Goal: Task Accomplishment & Management: Manage account settings

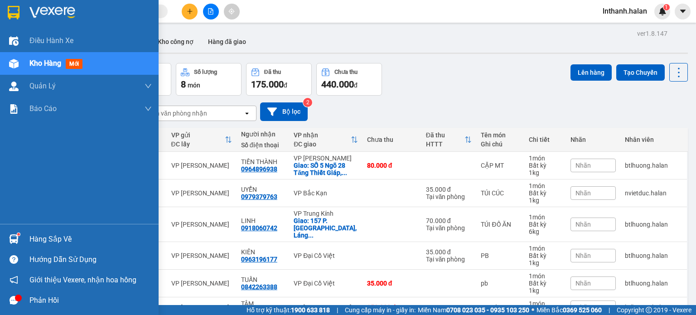
scroll to position [96, 0]
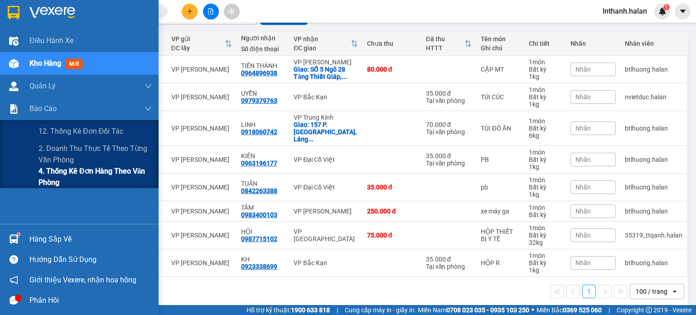
click at [59, 175] on span "4. Thống kê đơn hàng theo văn phòng" at bounding box center [94, 176] width 113 height 23
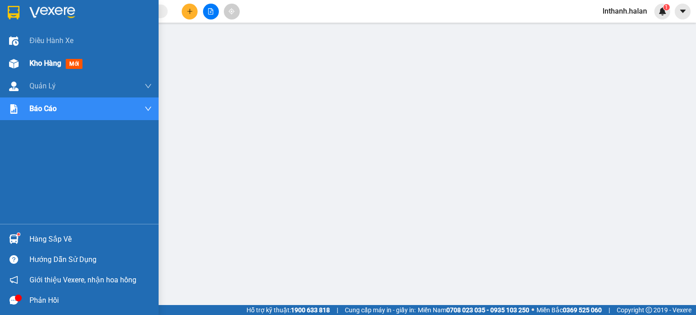
click at [29, 67] on span "Kho hàng" at bounding box center [45, 63] width 32 height 9
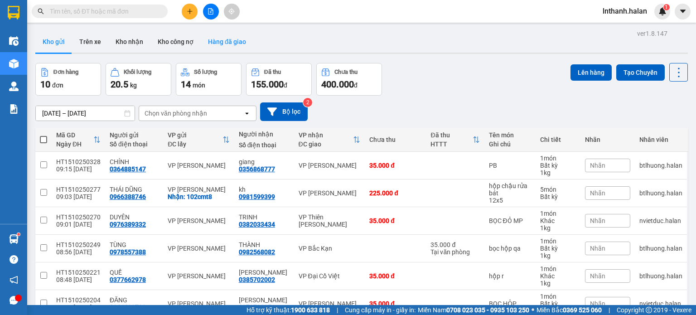
click at [234, 43] on button "Hàng đã giao" at bounding box center [227, 42] width 53 height 22
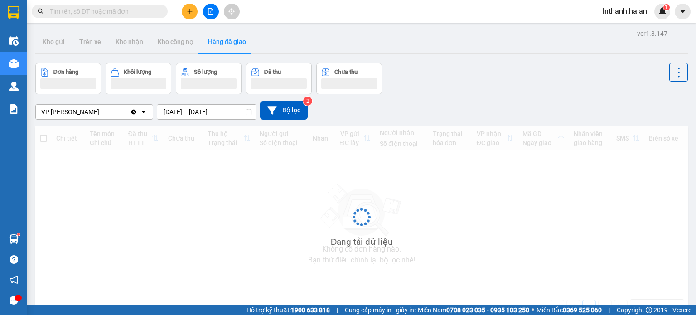
click at [192, 110] on input "[DATE] – [DATE]" at bounding box center [206, 112] width 99 height 14
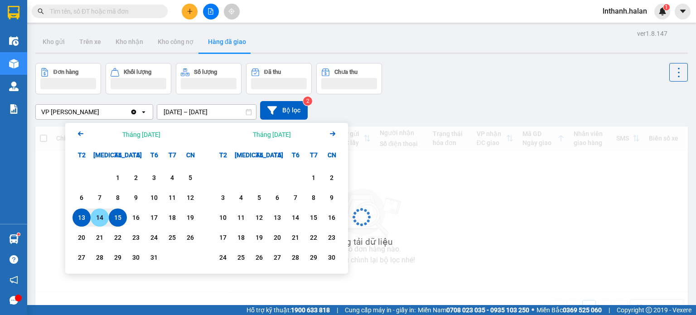
click at [102, 218] on div "14" at bounding box center [99, 217] width 13 height 11
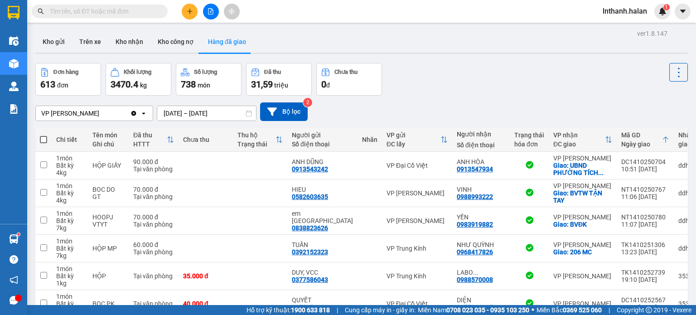
click at [203, 115] on input "[DATE] – [DATE]" at bounding box center [206, 113] width 99 height 14
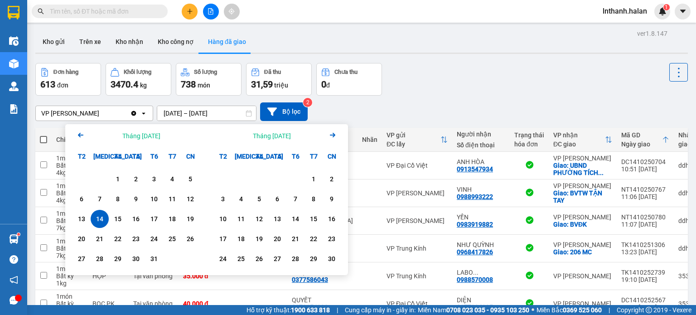
click at [103, 220] on div "14" at bounding box center [99, 218] width 13 height 11
type input "[DATE] – [DATE]"
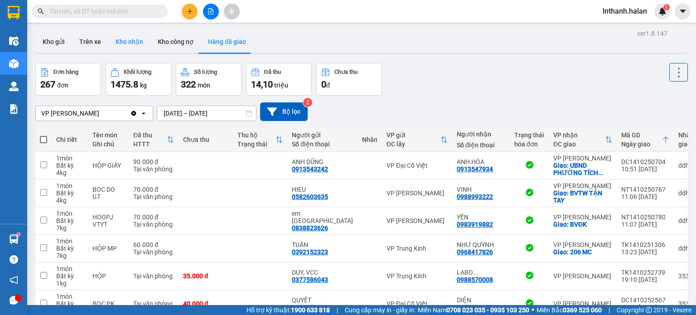
click at [118, 41] on button "Kho nhận" at bounding box center [129, 42] width 42 height 22
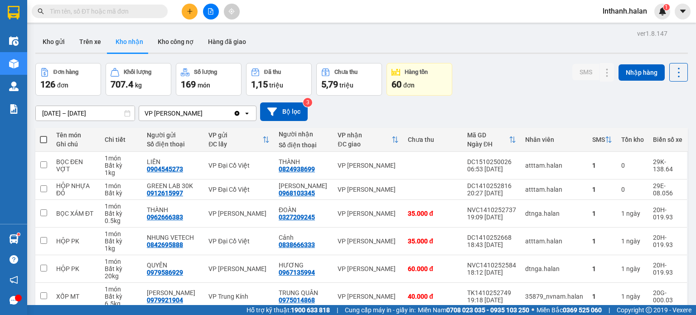
click at [101, 116] on div "ver 1.8.147 Kho gửi Trên xe Kho nhận Kho công nợ Hàng đã giao Đơn hàng 126 đơn …" at bounding box center [361, 240] width 659 height 426
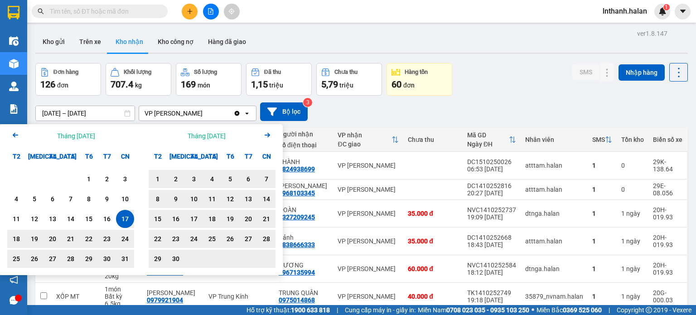
click at [264, 135] on icon "Arrow Right" at bounding box center [267, 135] width 11 height 11
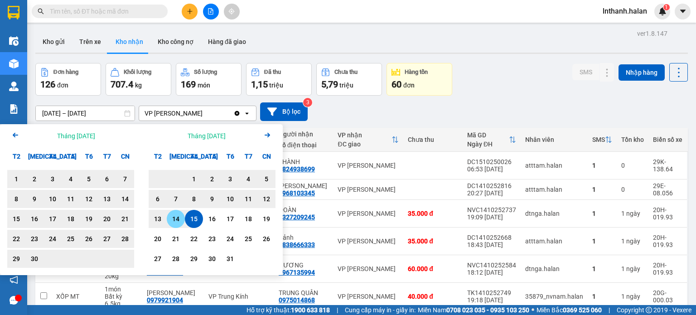
click at [168, 216] on div "14" at bounding box center [176, 219] width 18 height 18
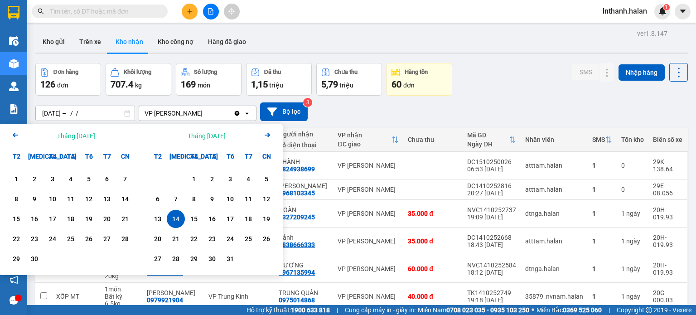
click at [172, 216] on div "14" at bounding box center [175, 218] width 13 height 11
type input "[DATE] – [DATE]"
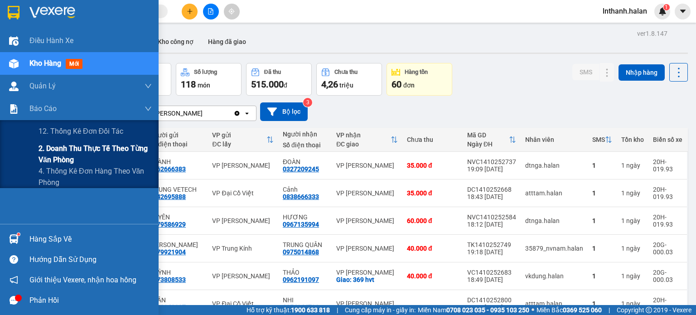
click at [54, 152] on span "2. Doanh thu thực tế theo từng văn phòng" at bounding box center [94, 154] width 113 height 23
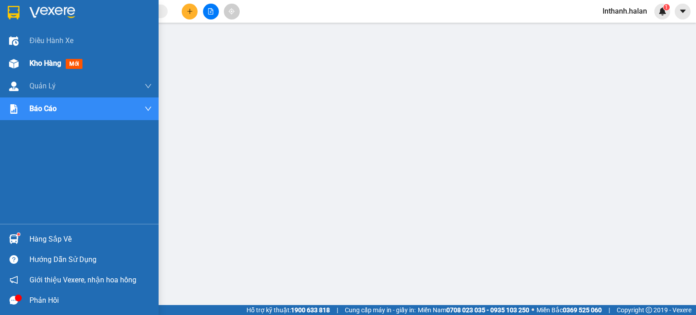
click at [27, 58] on div "Kho hàng mới" at bounding box center [79, 63] width 158 height 23
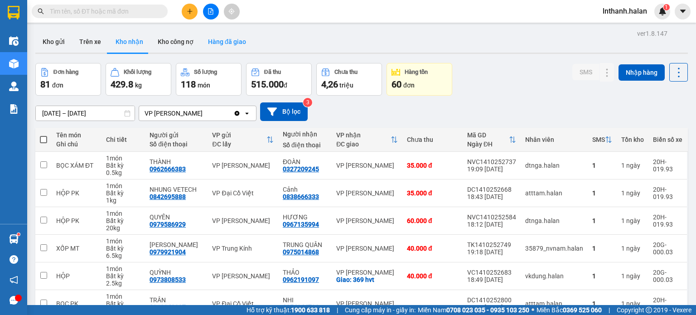
click at [231, 45] on button "Hàng đã giao" at bounding box center [227, 42] width 53 height 22
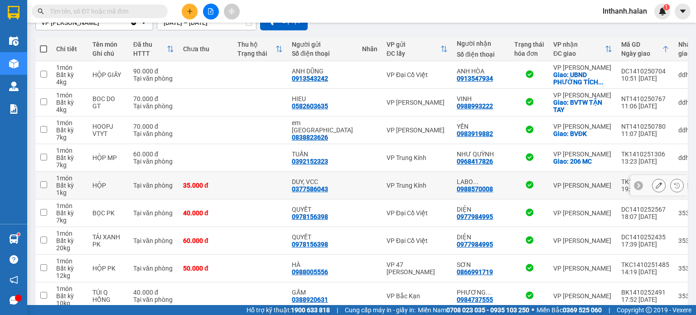
scroll to position [162, 0]
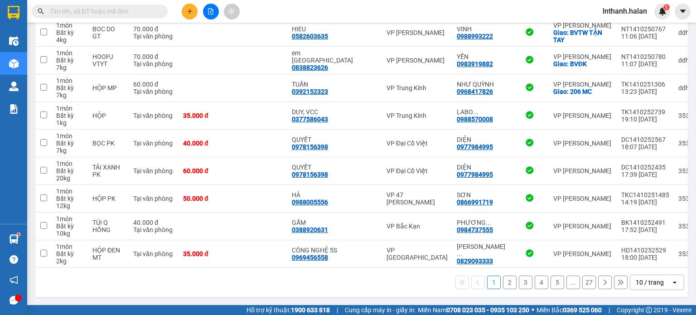
click at [624, 273] on div "1 2 3 4 5 ... 27 10 / trang open" at bounding box center [361, 282] width 652 height 29
click at [635, 280] on div "10 / trang" at bounding box center [649, 282] width 28 height 9
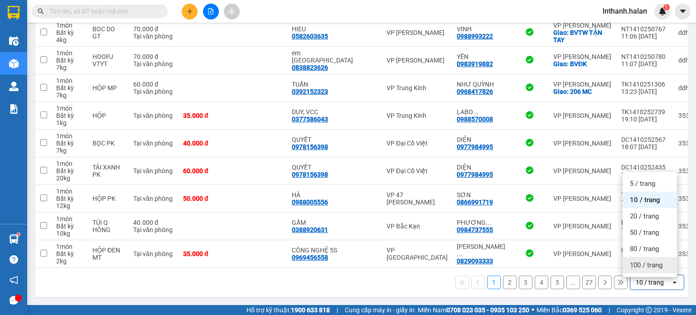
click at [640, 266] on span "100 / trang" at bounding box center [645, 264] width 33 height 9
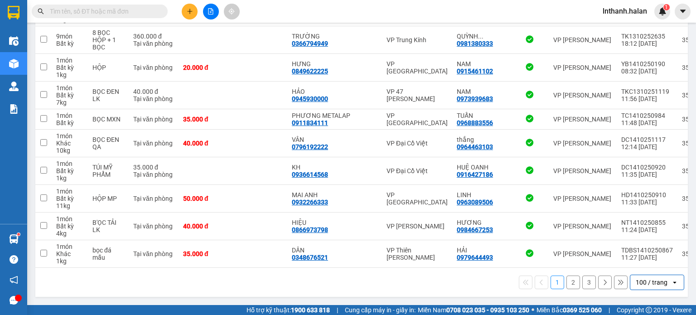
scroll to position [2618, 0]
click at [567, 280] on button "2" at bounding box center [573, 282] width 14 height 14
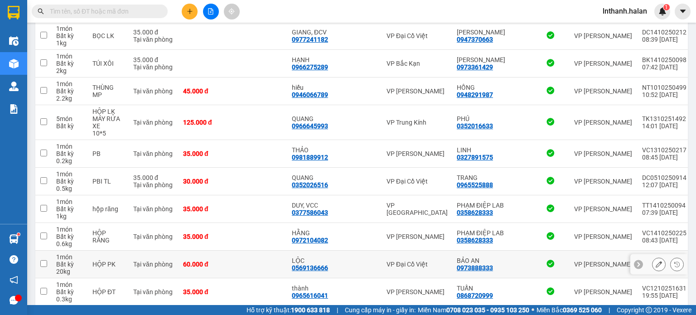
scroll to position [2625, 0]
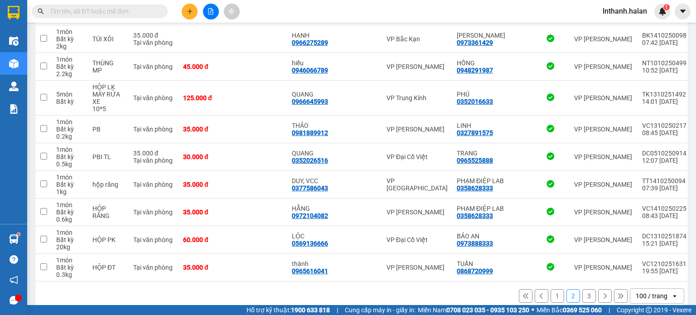
click at [585, 289] on button "3" at bounding box center [589, 296] width 14 height 14
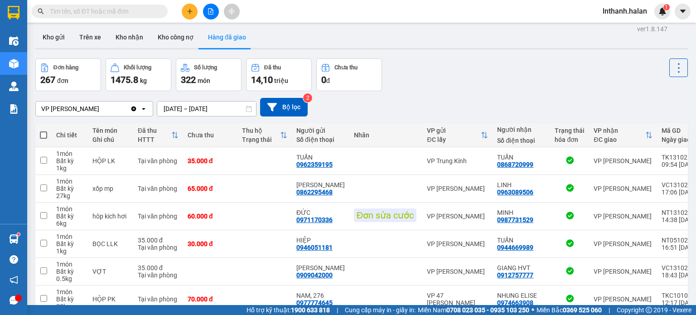
scroll to position [0, 0]
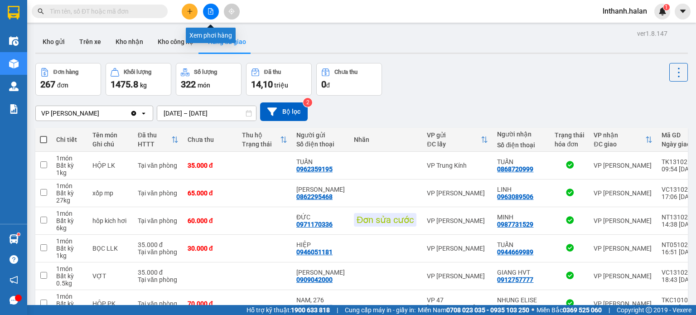
click at [214, 12] on button at bounding box center [211, 12] width 16 height 16
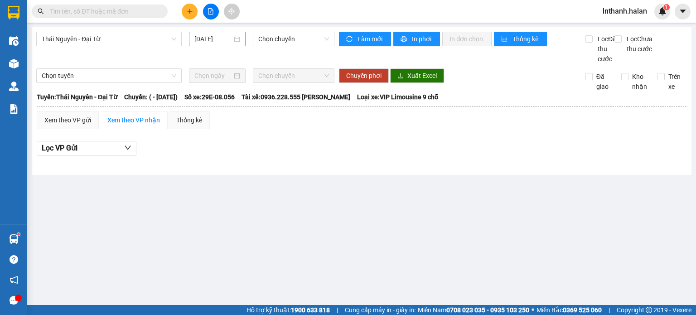
click at [220, 37] on input "[DATE]" at bounding box center [212, 39] width 37 height 10
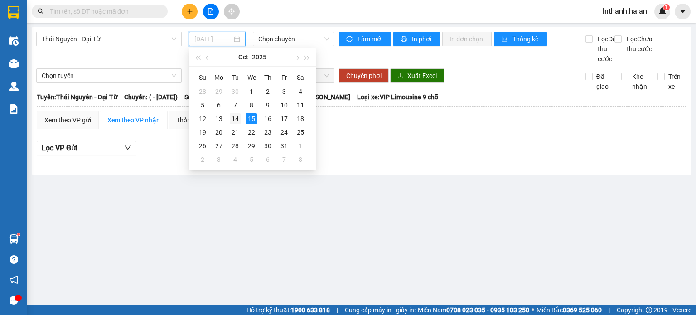
click at [235, 117] on div "14" at bounding box center [235, 118] width 11 height 11
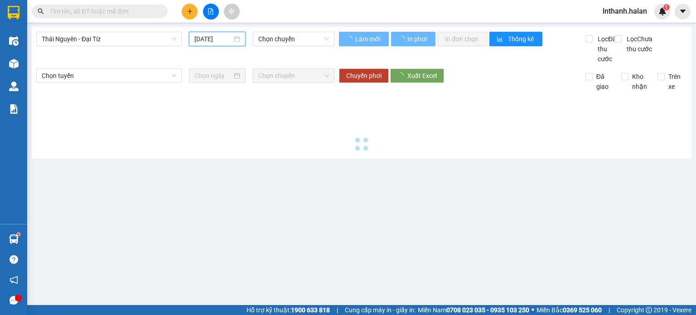
type input "[DATE]"
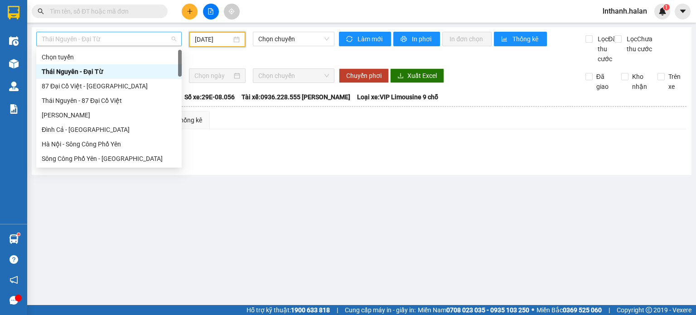
click at [142, 41] on span "Thái Nguyên - Đại Từ" at bounding box center [109, 39] width 134 height 14
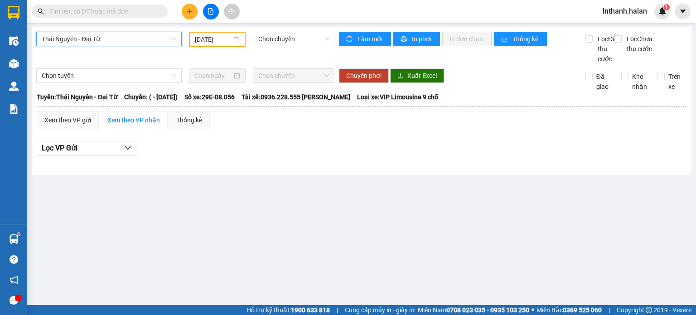
click at [142, 41] on span "Thái Nguyên - Đại Từ" at bounding box center [109, 39] width 134 height 14
click at [272, 39] on span "Chọn chuyến" at bounding box center [293, 39] width 71 height 14
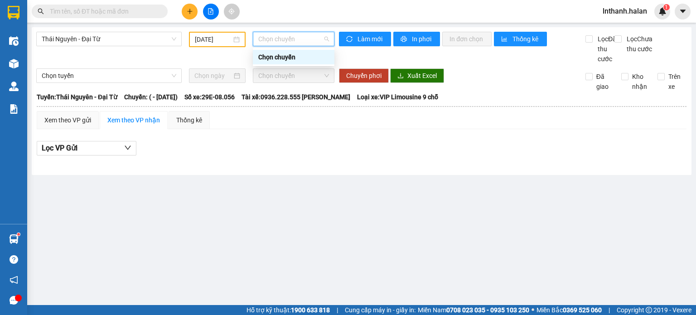
click at [293, 40] on span "Chọn chuyến" at bounding box center [293, 39] width 71 height 14
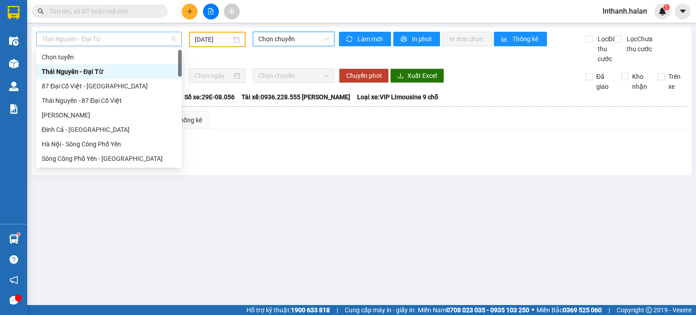
click at [165, 39] on span "Thái Nguyên - Đại Từ" at bounding box center [109, 39] width 134 height 14
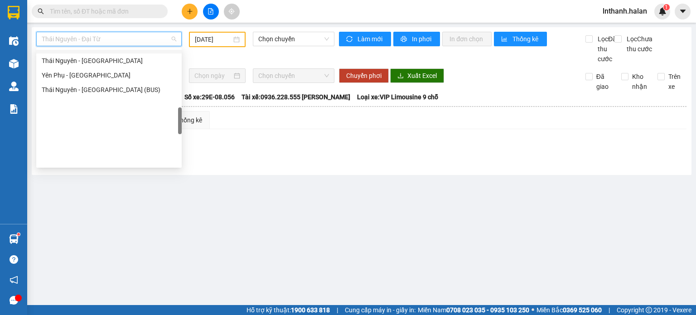
scroll to position [326, 0]
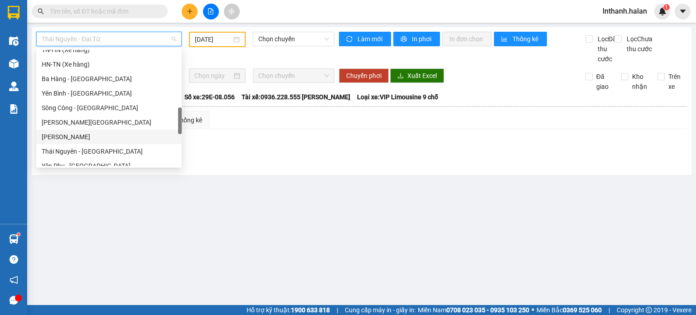
click at [91, 136] on div "[PERSON_NAME]" at bounding box center [109, 137] width 134 height 10
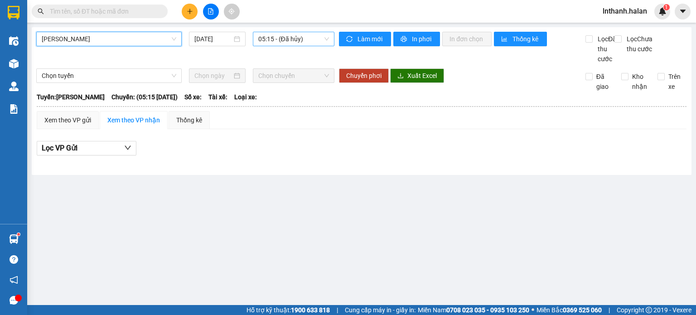
click at [290, 41] on span "05:15 - (Đã hủy)" at bounding box center [293, 39] width 71 height 14
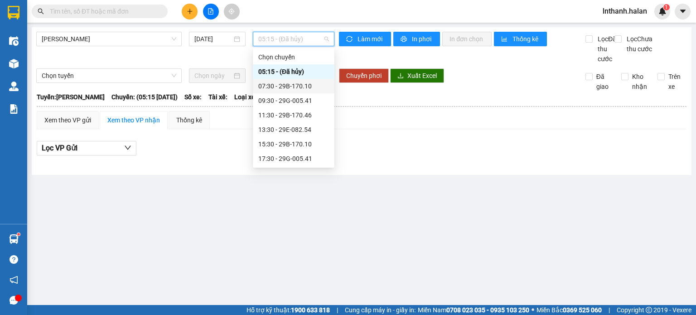
click at [287, 85] on div "07:30 - 29B-170.10" at bounding box center [293, 86] width 71 height 10
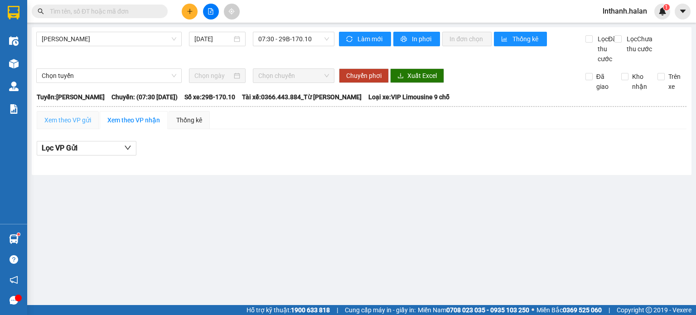
click at [98, 129] on div "Xem theo VP gửi" at bounding box center [68, 120] width 62 height 18
click at [129, 125] on div "Xem theo VP nhận" at bounding box center [133, 120] width 53 height 10
click at [320, 39] on span "07:30 - 29B-170.10" at bounding box center [293, 39] width 71 height 14
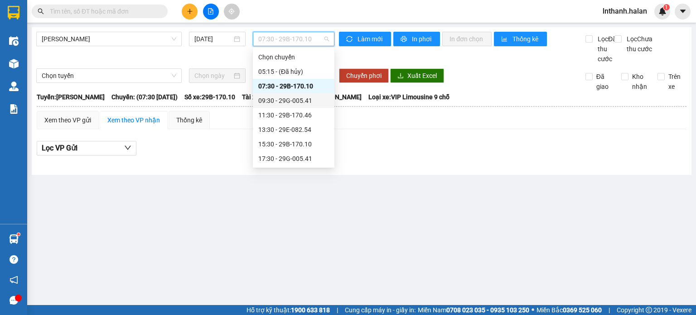
click at [284, 96] on div "09:30 - 29G-005.41" at bounding box center [293, 101] width 71 height 10
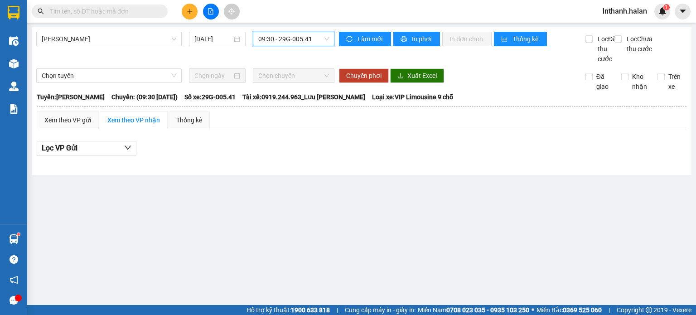
click at [301, 45] on span "09:30 - 29G-005.41" at bounding box center [293, 39] width 71 height 14
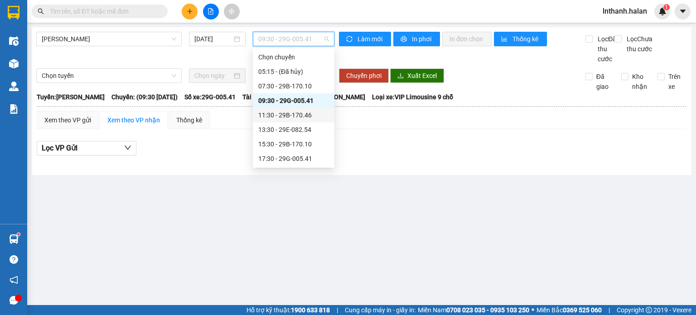
click at [285, 114] on div "11:30 - 29B-170.46" at bounding box center [293, 115] width 71 height 10
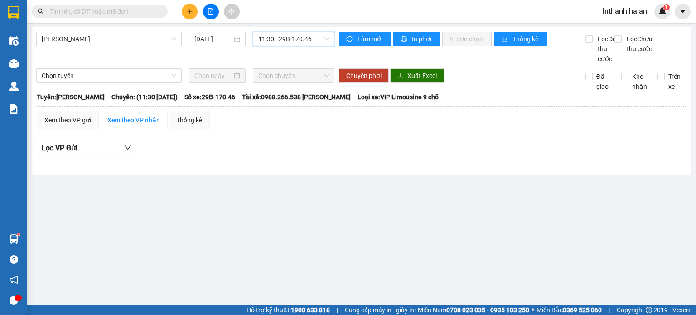
click at [302, 41] on span "11:30 - 29B-170.46" at bounding box center [293, 39] width 71 height 14
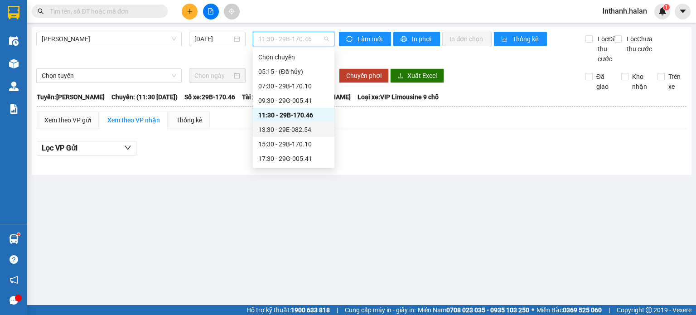
click at [284, 129] on div "13:30 - 29E-082.54" at bounding box center [293, 130] width 71 height 10
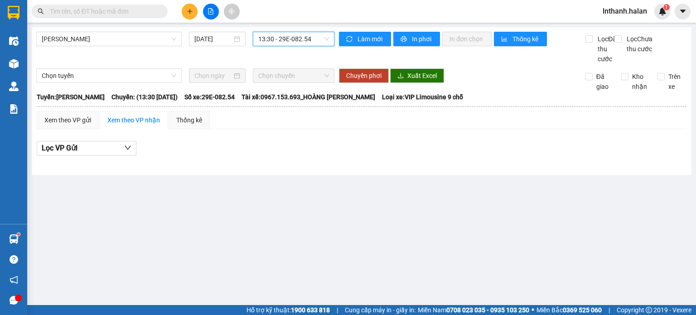
click at [304, 41] on span "13:30 - 29E-082.54" at bounding box center [293, 39] width 71 height 14
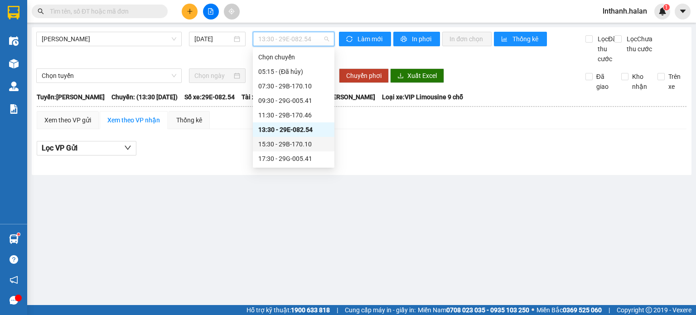
click at [299, 145] on div "15:30 - 29B-170.10" at bounding box center [293, 144] width 71 height 10
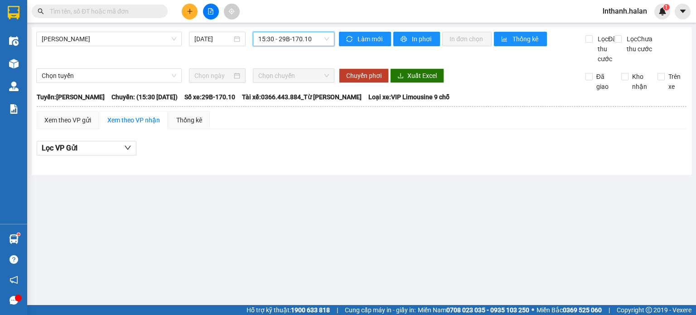
click at [307, 42] on span "15:30 - 29B-170.10" at bounding box center [293, 39] width 71 height 14
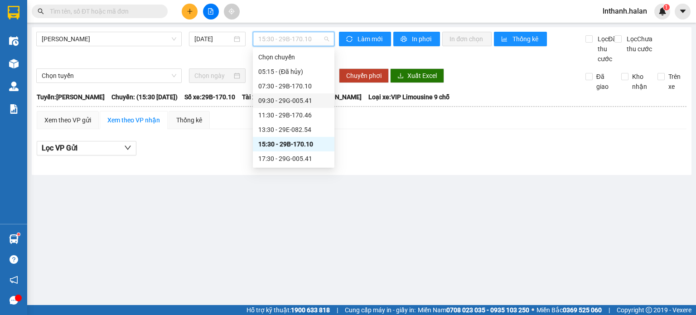
scroll to position [14, 0]
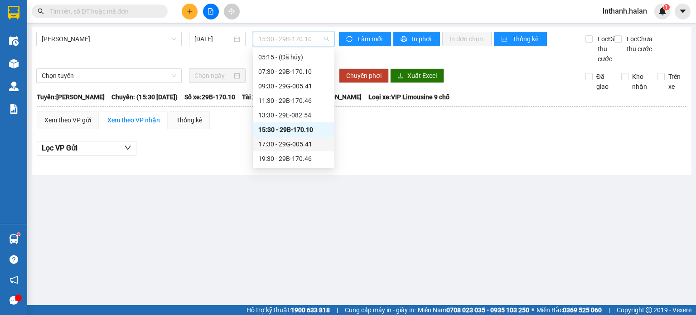
click at [295, 141] on div "17:30 - 29G-005.41" at bounding box center [293, 144] width 71 height 10
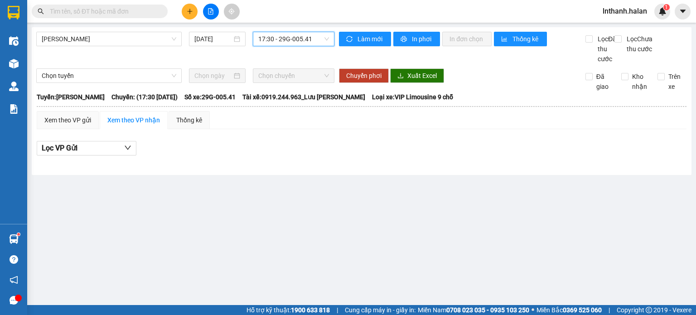
click at [298, 38] on span "17:30 - 29G-005.41" at bounding box center [293, 39] width 71 height 14
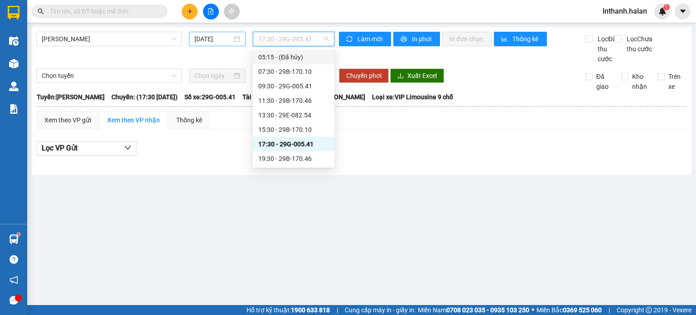
click at [219, 41] on input "[DATE]" at bounding box center [212, 39] width 37 height 10
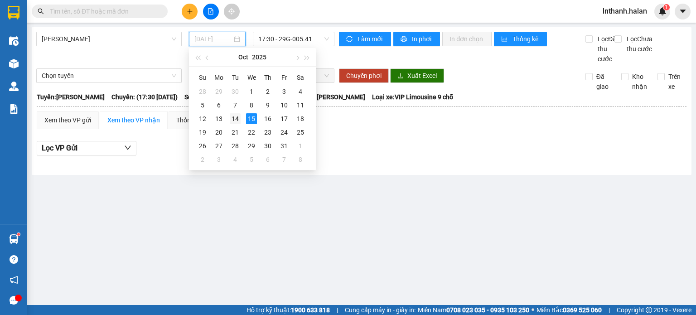
click at [239, 114] on div "14" at bounding box center [235, 118] width 11 height 11
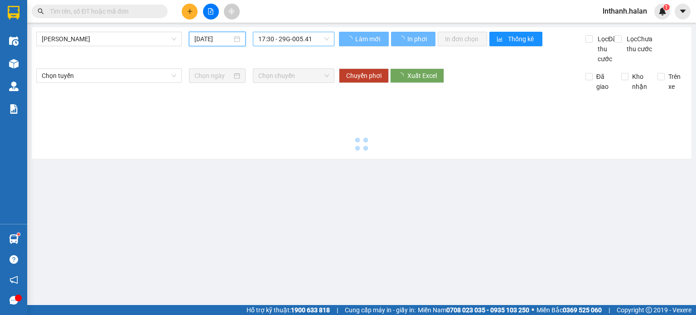
type input "[DATE]"
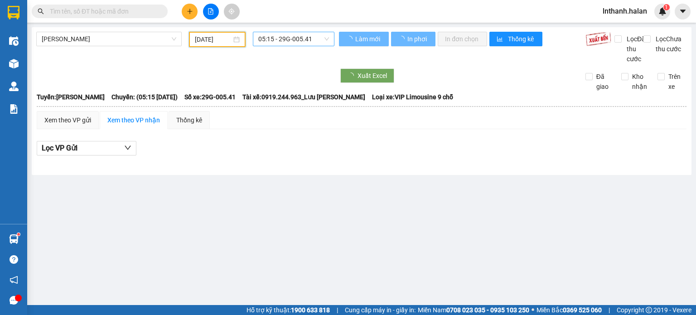
click at [293, 39] on span "05:15 - 29G-005.41" at bounding box center [293, 39] width 71 height 14
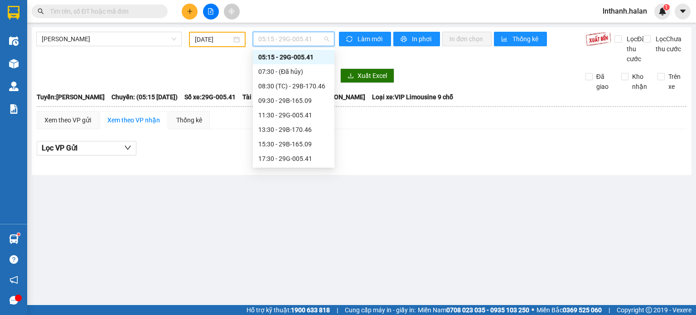
click at [292, 63] on div "05:15 - 29G-005.41" at bounding box center [294, 57] width 82 height 14
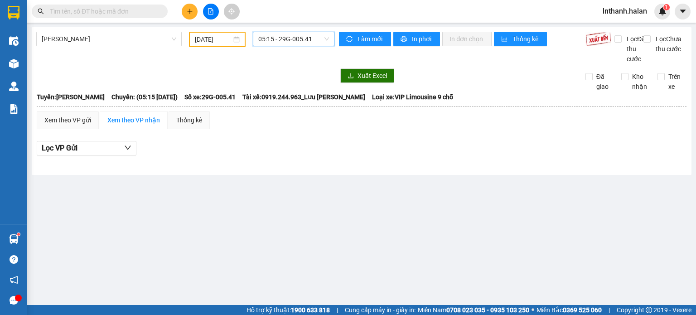
click at [299, 41] on span "05:15 - 29G-005.41" at bounding box center [293, 39] width 71 height 14
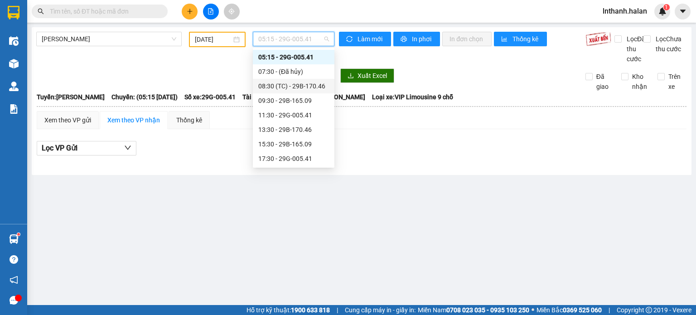
click at [293, 86] on div "08:30 (TC) - 29B-170.46" at bounding box center [293, 86] width 71 height 10
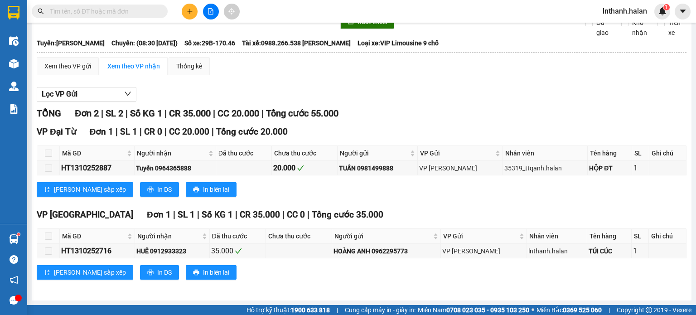
scroll to position [63, 0]
click at [93, 168] on div "HT1310252887" at bounding box center [97, 167] width 72 height 11
copy div "HT1310252887"
click at [110, 13] on input "text" at bounding box center [103, 11] width 107 height 10
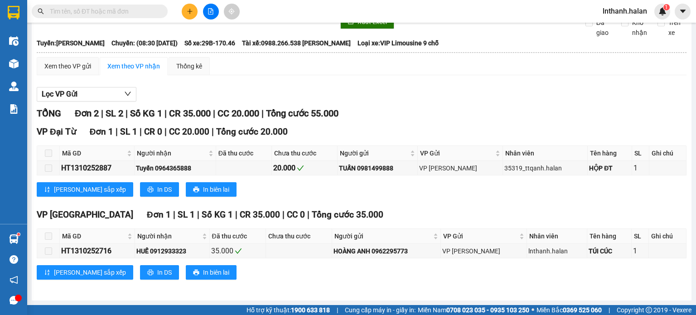
paste input "HT1310252887"
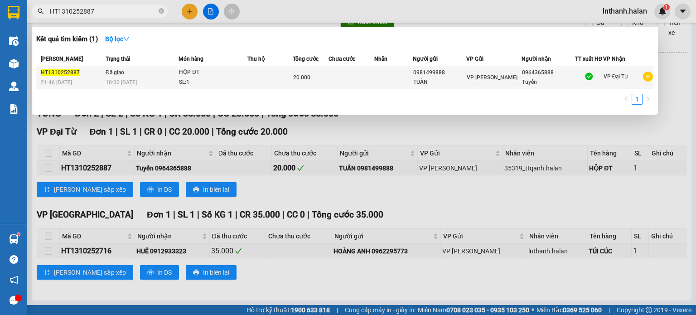
type input "HT1310252887"
click at [481, 88] on td "VP [PERSON_NAME]" at bounding box center [494, 77] width 56 height 21
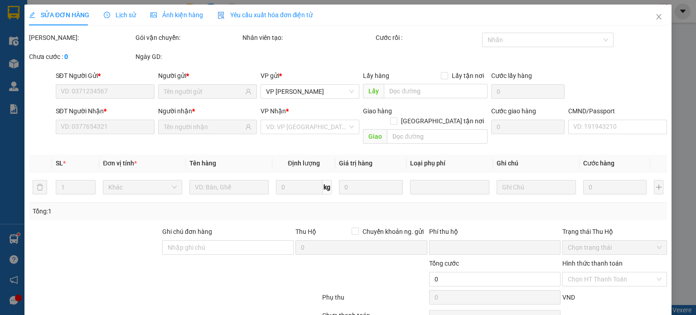
type input "0981499888"
type input "0964365888"
type input "0"
type input "20.000"
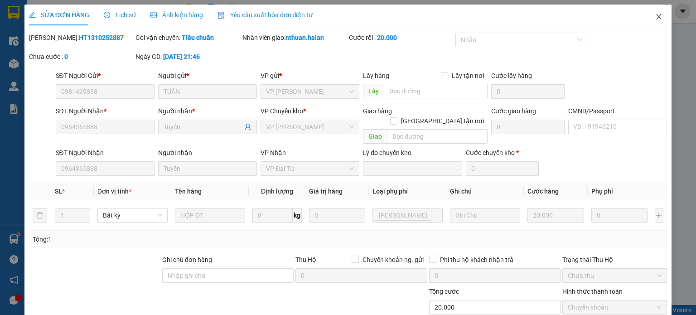
click at [655, 20] on icon "close" at bounding box center [658, 16] width 7 height 7
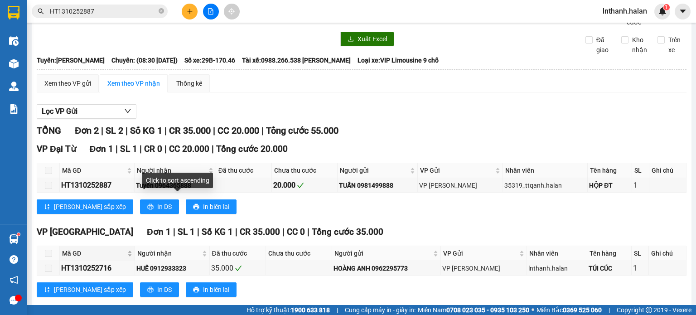
scroll to position [63, 0]
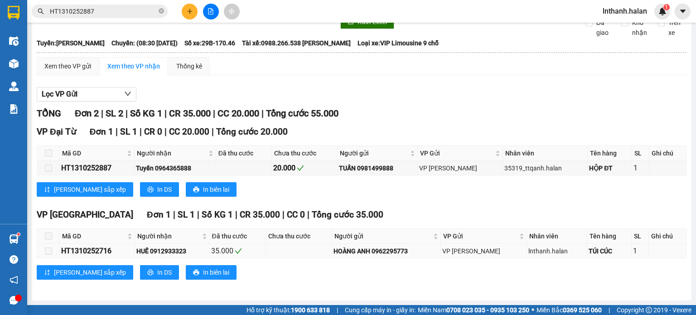
click at [97, 252] on div "HT1310252716" at bounding box center [97, 250] width 72 height 11
copy div "HT1310252716"
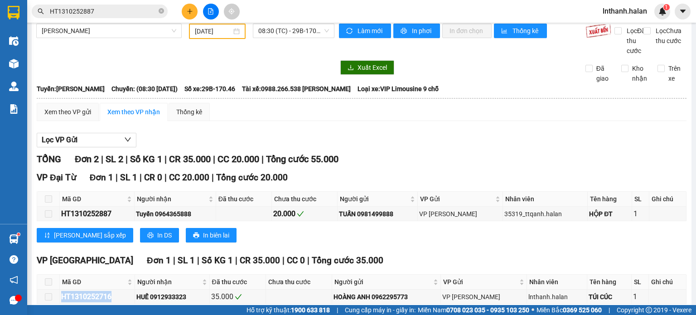
scroll to position [0, 0]
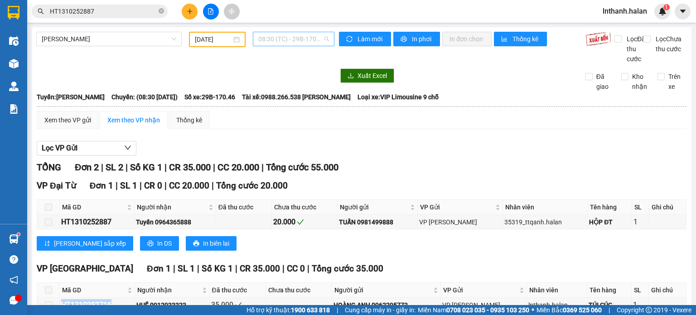
click at [293, 38] on span "08:30 (TC) - 29B-170.46" at bounding box center [293, 39] width 71 height 14
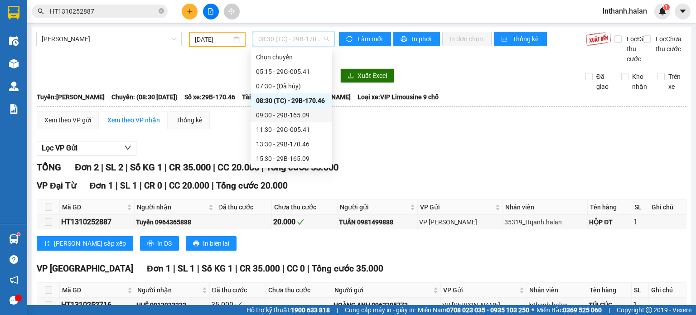
click at [280, 113] on div "09:30 - 29B-165.09" at bounding box center [291, 115] width 71 height 10
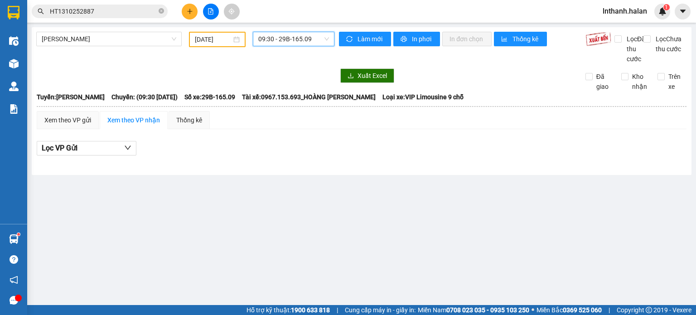
click at [301, 43] on span "09:30 - 29B-165.09" at bounding box center [293, 39] width 71 height 14
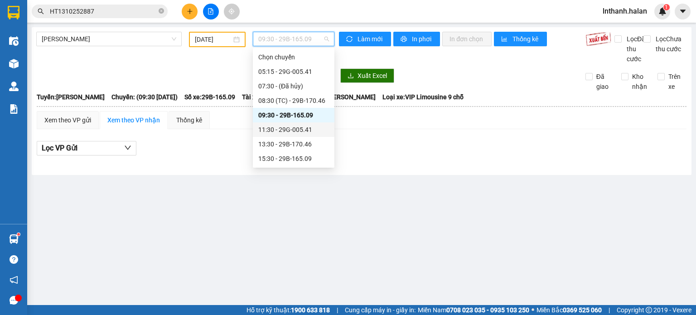
click at [294, 130] on div "11:30 - 29G-005.41" at bounding box center [293, 130] width 71 height 10
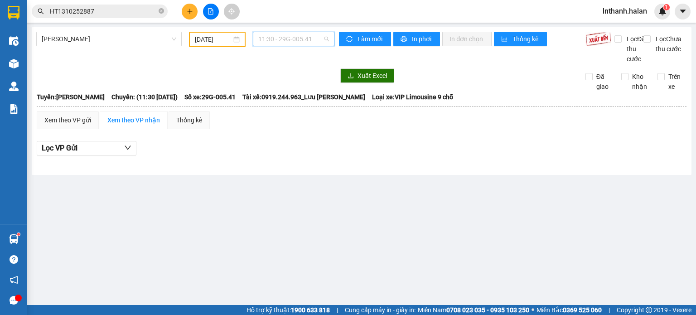
click at [307, 44] on span "11:30 - 29G-005.41" at bounding box center [293, 39] width 71 height 14
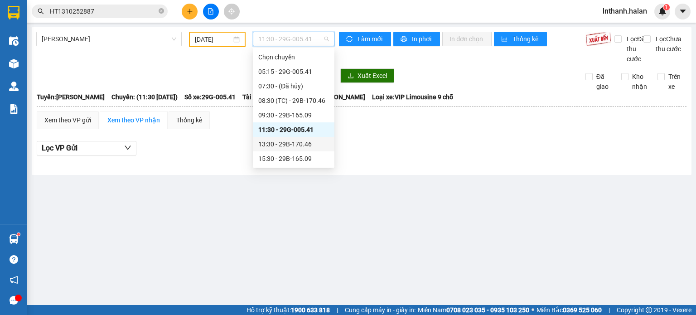
click at [293, 140] on div "13:30 - 29B-170.46" at bounding box center [293, 144] width 71 height 10
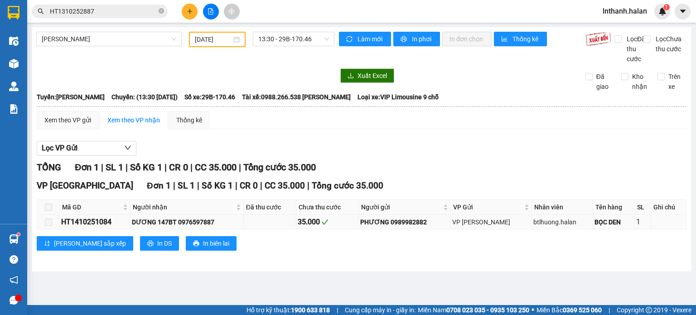
click at [76, 227] on div "HT1410251084" at bounding box center [94, 221] width 67 height 11
copy div "HT1410251084"
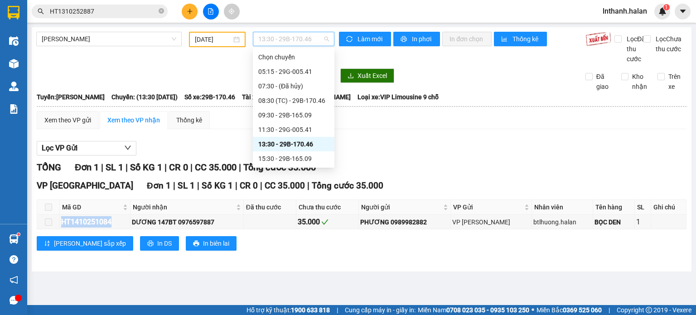
click at [298, 40] on span "13:30 - 29B-170.46" at bounding box center [293, 39] width 71 height 14
click at [292, 156] on div "15:30 - 29B-165.09" at bounding box center [293, 159] width 71 height 10
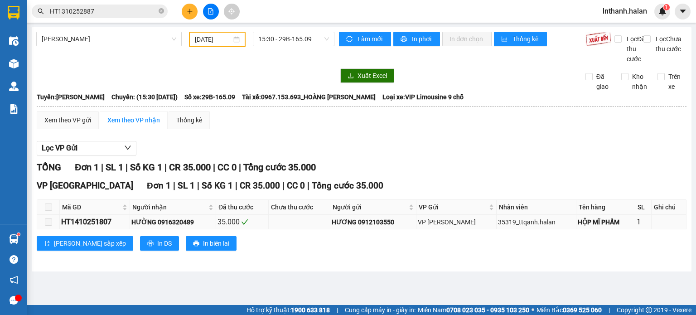
click at [108, 227] on div "HT1410251807" at bounding box center [94, 221] width 67 height 11
copy div "HT1410251807"
click at [310, 43] on span "15:30 - 29B-165.09" at bounding box center [293, 39] width 71 height 14
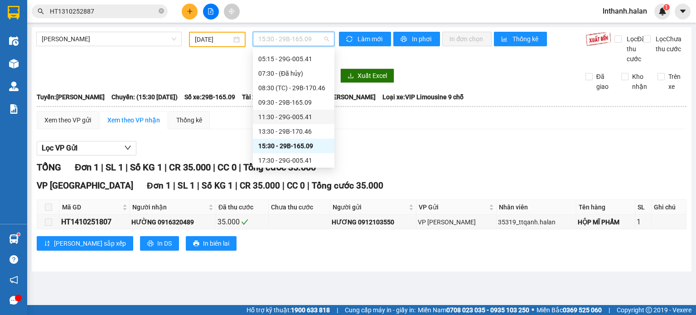
scroll to position [29, 0]
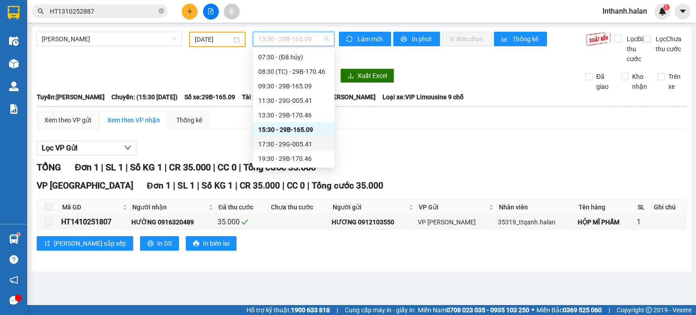
click at [296, 147] on div "17:30 - 29G-005.41" at bounding box center [293, 144] width 71 height 10
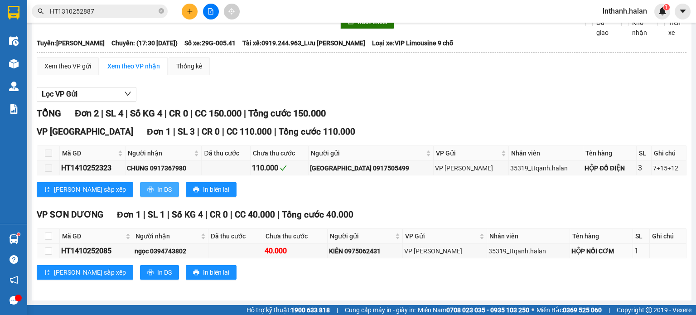
scroll to position [63, 0]
click at [86, 167] on div "HT1410252323" at bounding box center [92, 167] width 62 height 11
copy div "HT1410252323"
click at [96, 247] on div "HT1410252085" at bounding box center [96, 250] width 70 height 11
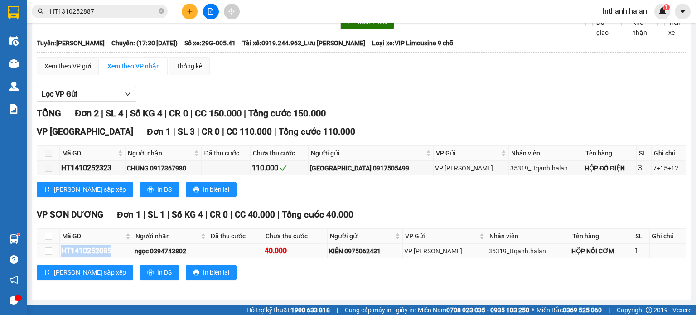
click at [96, 247] on div "HT1410252085" at bounding box center [96, 250] width 70 height 11
copy div "HT1410252085"
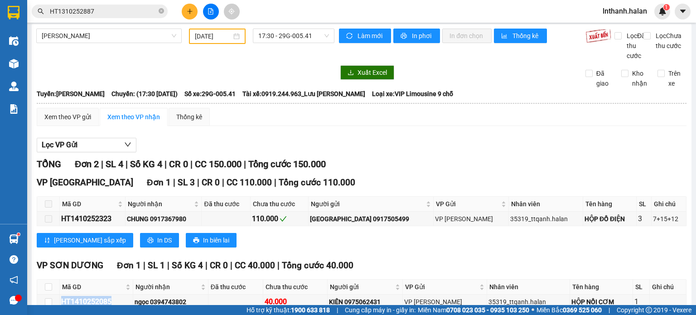
scroll to position [0, 0]
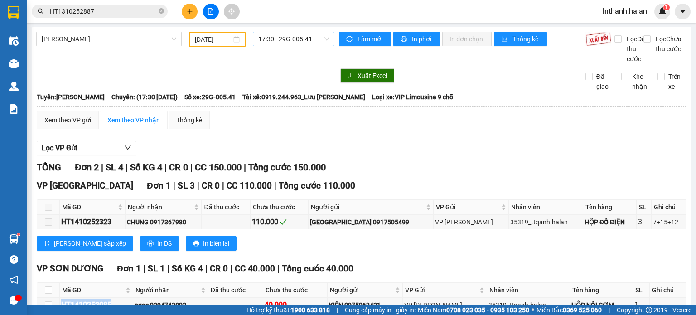
click at [274, 40] on span "17:30 - 29G-005.41" at bounding box center [293, 39] width 71 height 14
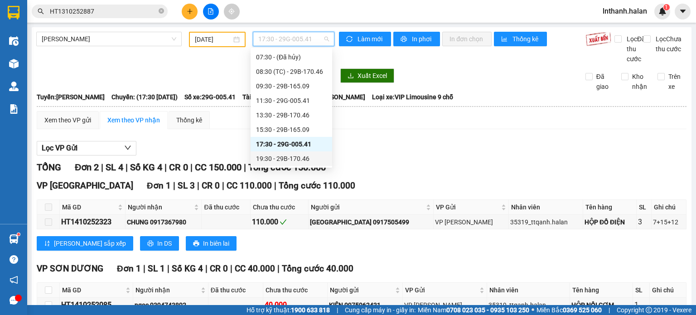
click at [293, 157] on div "19:30 - 29B-170.46" at bounding box center [291, 159] width 71 height 10
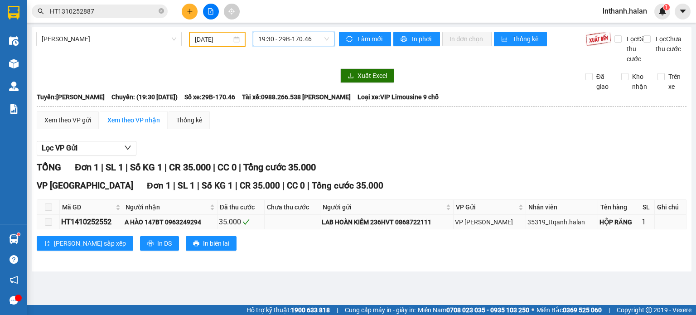
click at [99, 227] on div "HT1410252552" at bounding box center [91, 221] width 60 height 11
copy div "HT1410252552"
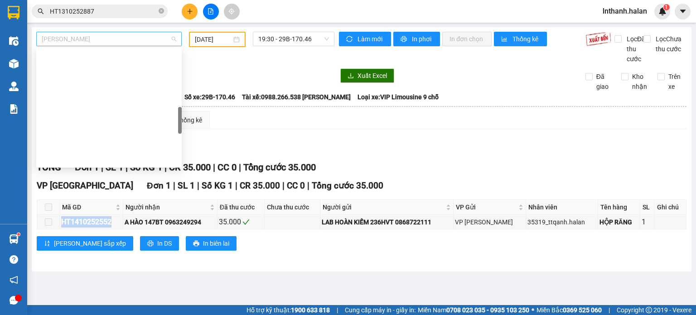
click at [170, 41] on span "[PERSON_NAME]" at bounding box center [109, 39] width 134 height 14
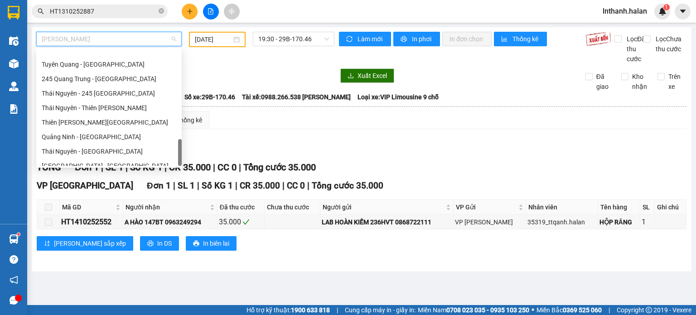
scroll to position [485, 0]
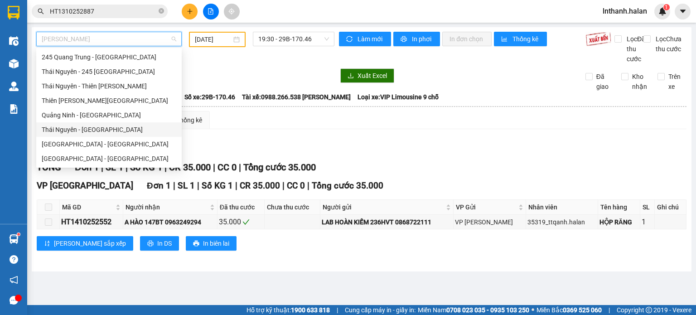
click at [106, 134] on div "Thái Nguyên - [GEOGRAPHIC_DATA]" at bounding box center [109, 130] width 134 height 10
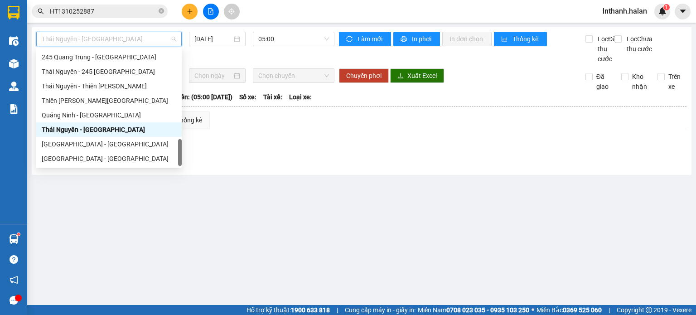
click at [139, 45] on span "Thái Nguyên - [GEOGRAPHIC_DATA]" at bounding box center [109, 39] width 134 height 14
click at [156, 41] on span "Thái Nguyên - [GEOGRAPHIC_DATA]" at bounding box center [109, 39] width 134 height 14
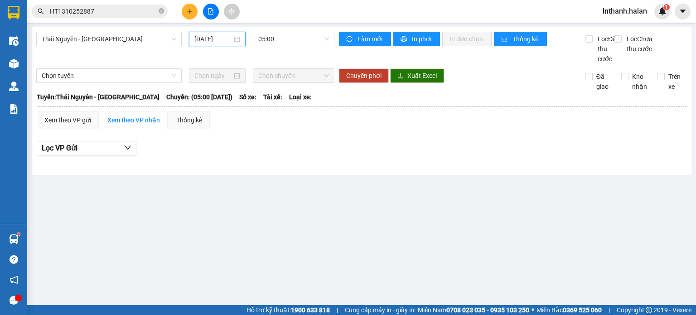
click at [212, 41] on input "[DATE]" at bounding box center [212, 39] width 37 height 10
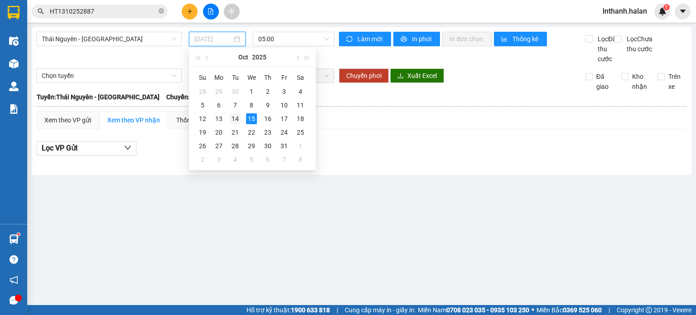
click at [239, 121] on div "14" at bounding box center [235, 118] width 11 height 11
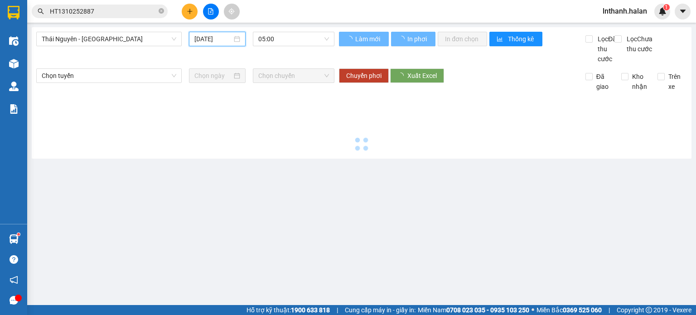
type input "[DATE]"
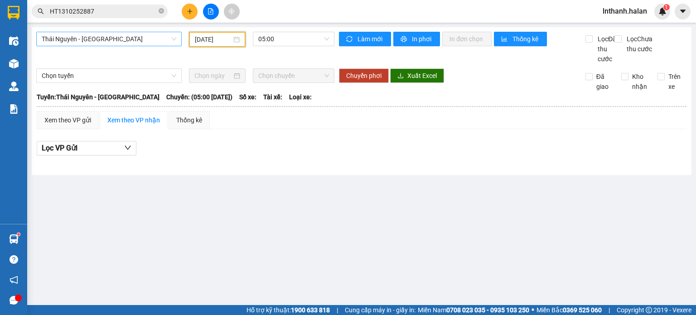
click at [163, 42] on span "Thái Nguyên - [GEOGRAPHIC_DATA]" at bounding box center [109, 39] width 134 height 14
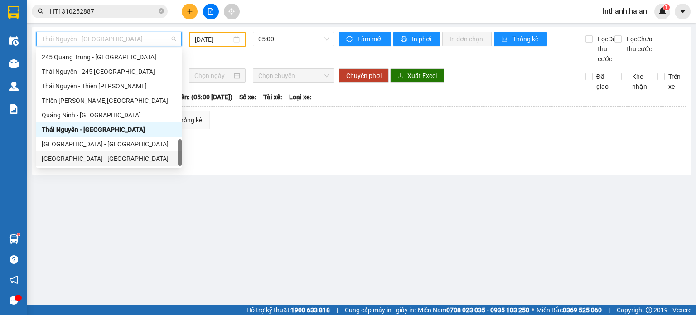
click at [79, 155] on div "[GEOGRAPHIC_DATA] - [GEOGRAPHIC_DATA]" at bounding box center [109, 159] width 134 height 10
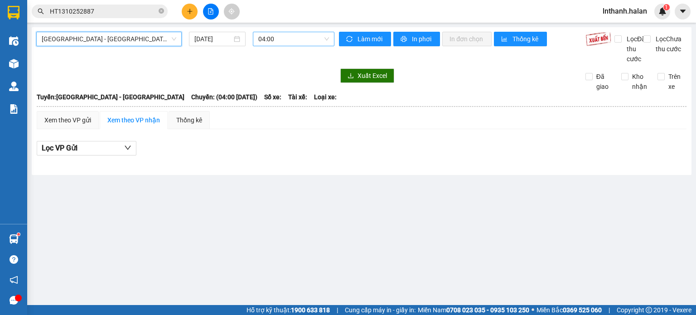
click at [308, 39] on span "04:00" at bounding box center [293, 39] width 71 height 14
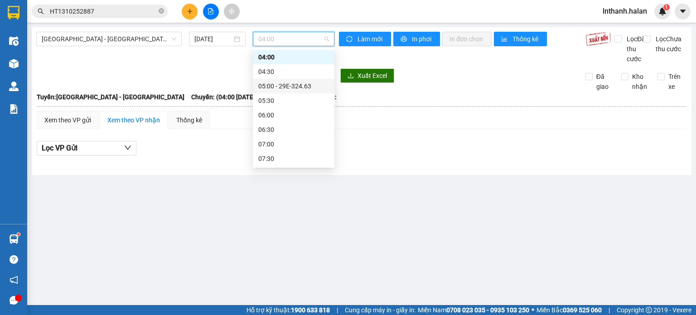
click at [297, 82] on div "05:00 - 29E-324.63" at bounding box center [293, 86] width 71 height 10
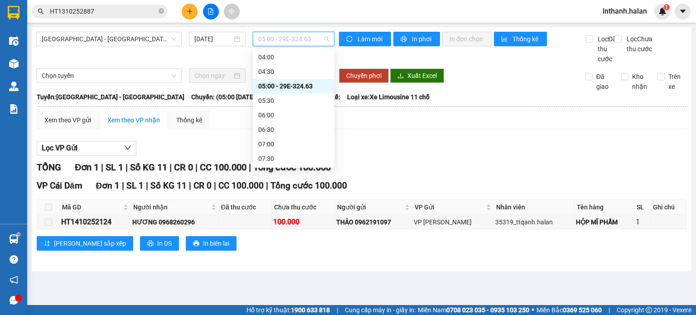
click at [298, 38] on span "05:00 - 29E-324.63" at bounding box center [293, 39] width 71 height 14
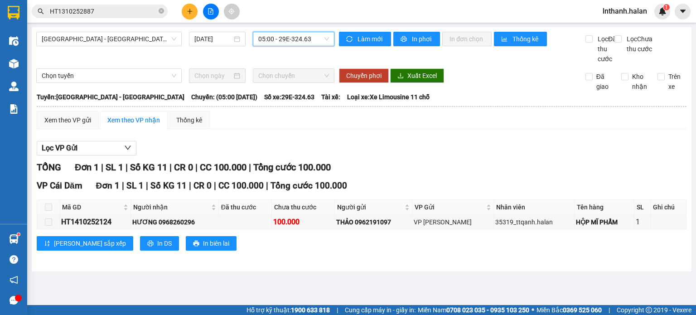
click at [298, 38] on span "05:00 - 29E-324.63" at bounding box center [293, 39] width 71 height 14
click at [101, 227] on div "HT1410252124" at bounding box center [95, 221] width 68 height 11
copy div "HT1410252124"
click at [297, 40] on span "05:00 - 29E-324.63" at bounding box center [293, 39] width 71 height 14
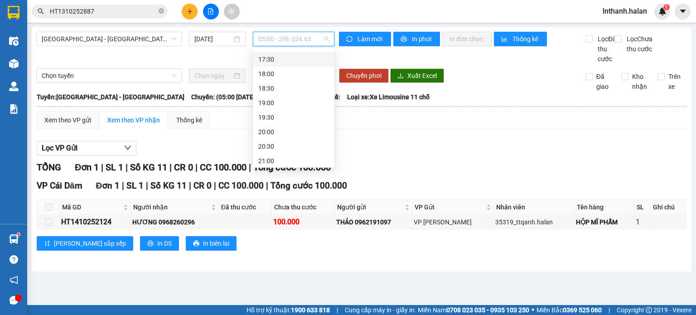
scroll to position [406, 0]
click at [277, 158] on div "21:00" at bounding box center [293, 159] width 71 height 10
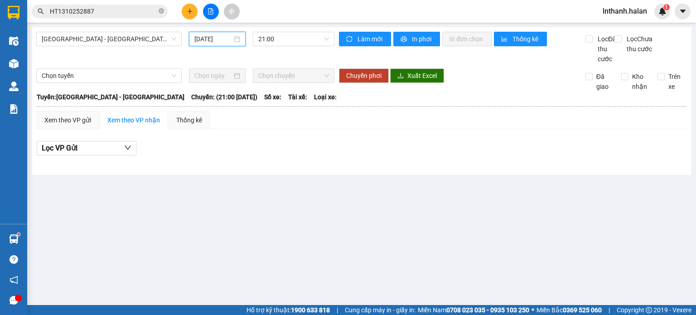
click at [231, 40] on input "[DATE]" at bounding box center [212, 39] width 37 height 10
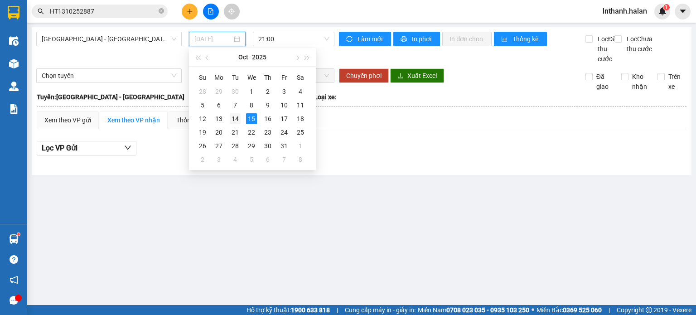
click at [240, 120] on div "14" at bounding box center [235, 118] width 11 height 11
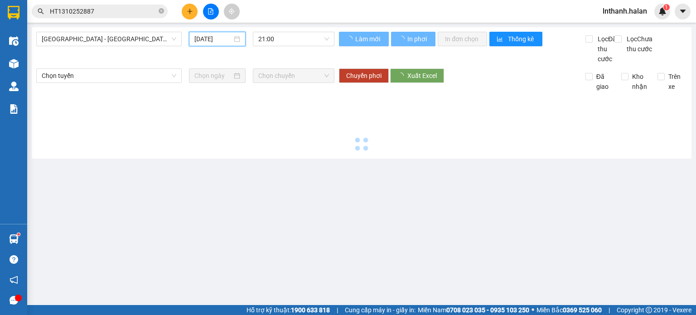
type input "[DATE]"
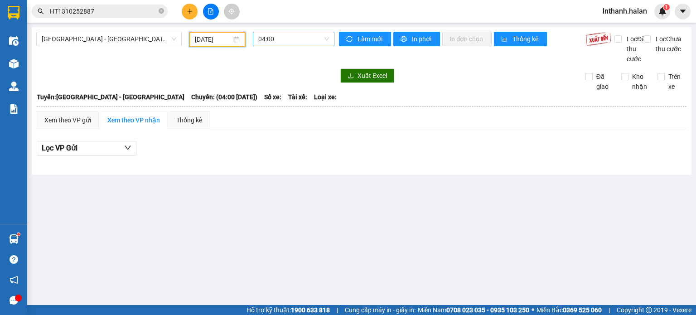
click at [298, 43] on span "04:00" at bounding box center [293, 39] width 71 height 14
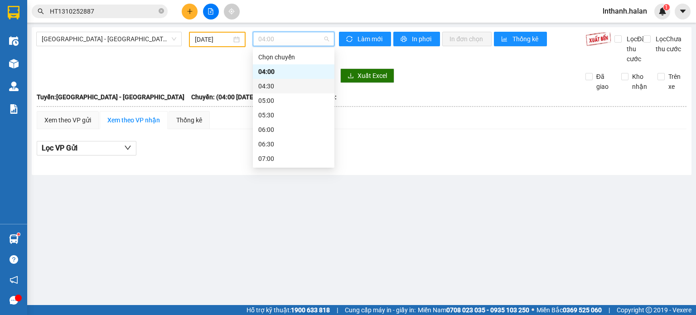
click at [276, 83] on div "04:30" at bounding box center [293, 86] width 71 height 10
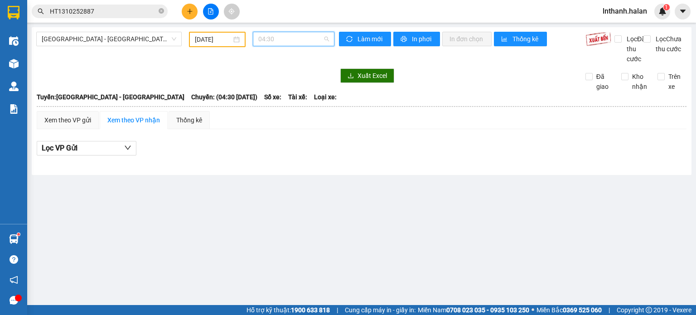
click at [295, 44] on span "04:30" at bounding box center [293, 39] width 71 height 14
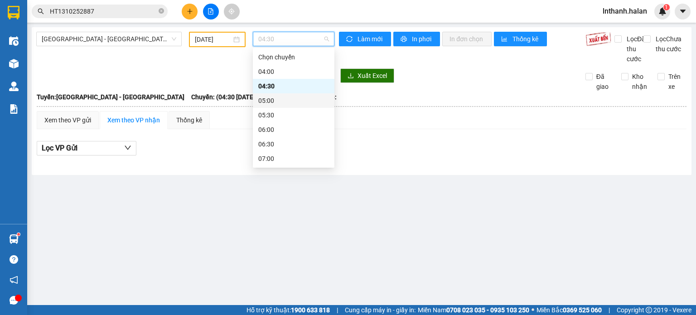
click at [268, 98] on div "05:00" at bounding box center [293, 101] width 71 height 10
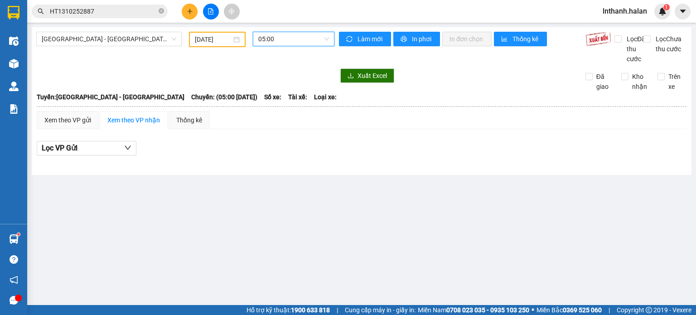
click at [295, 40] on span "05:00" at bounding box center [293, 39] width 71 height 14
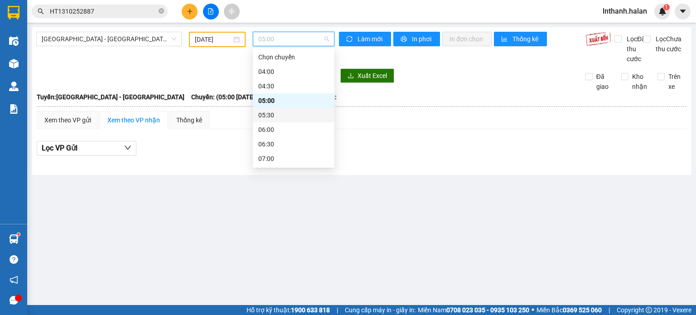
click at [273, 110] on div "05:30" at bounding box center [293, 115] width 71 height 10
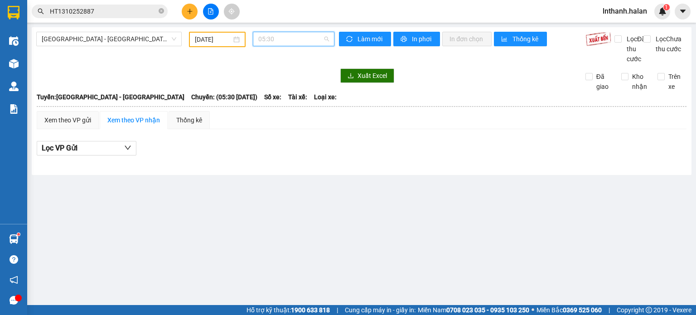
click at [292, 40] on span "05:30" at bounding box center [293, 39] width 71 height 14
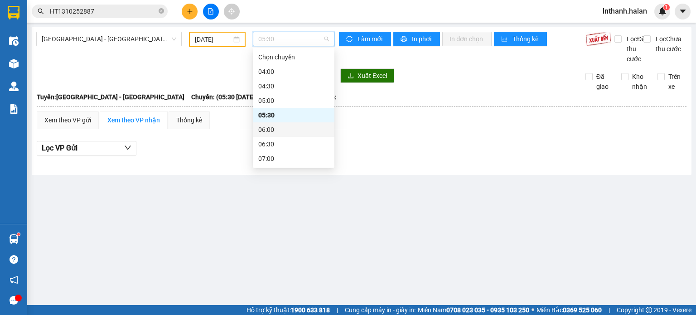
click at [273, 126] on div "06:00" at bounding box center [293, 130] width 71 height 10
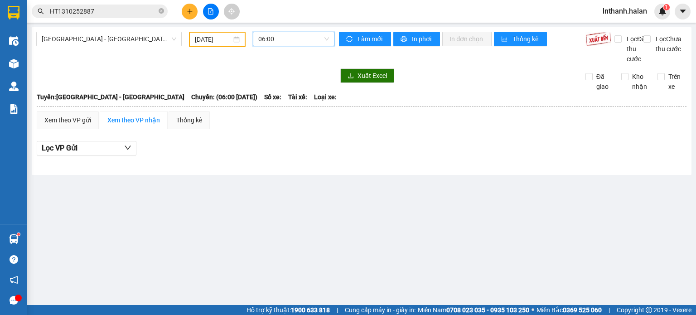
click at [303, 35] on span "06:00" at bounding box center [293, 39] width 71 height 14
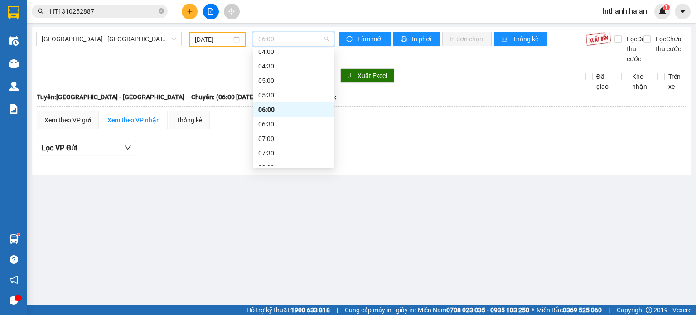
scroll to position [45, 0]
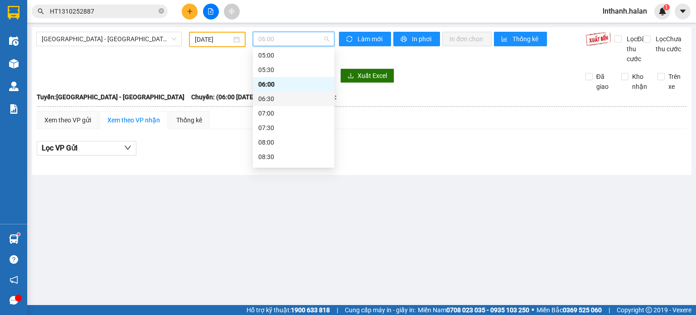
click at [283, 104] on div "06:30" at bounding box center [294, 98] width 82 height 14
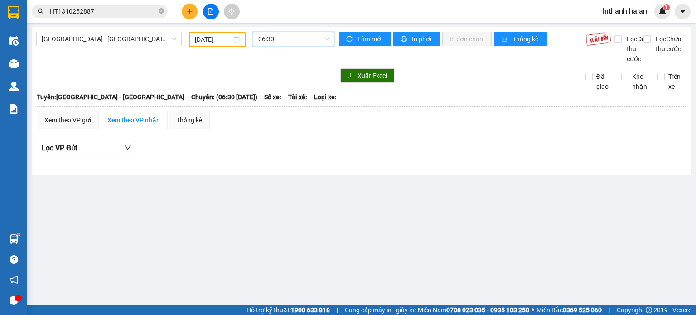
click at [289, 43] on span "06:30" at bounding box center [293, 39] width 71 height 14
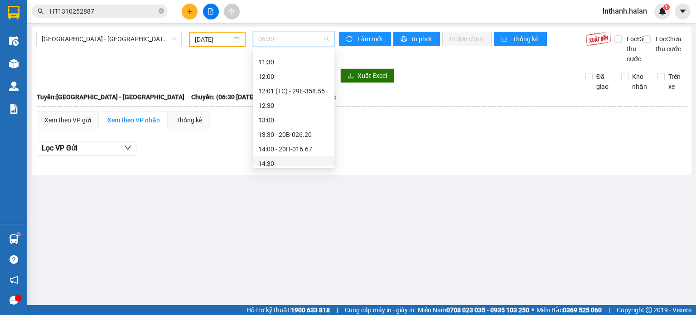
scroll to position [226, 0]
click at [301, 89] on div "12:01 (TC) - 29E-358.55" at bounding box center [293, 91] width 71 height 10
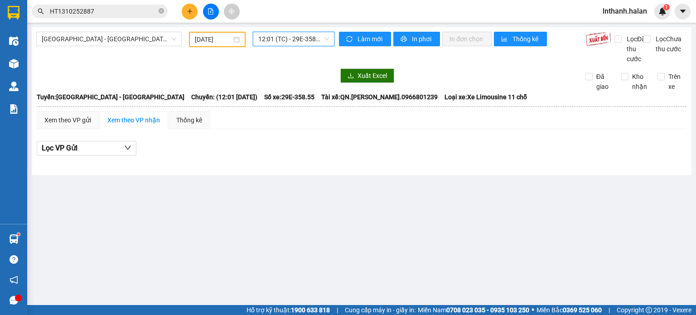
click at [312, 43] on span "12:01 (TC) - 29E-358.55" at bounding box center [293, 39] width 71 height 14
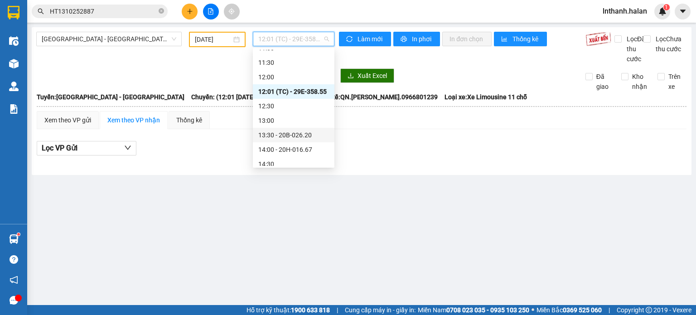
click at [293, 130] on div "13:30 - 20B-026.20" at bounding box center [293, 135] width 71 height 10
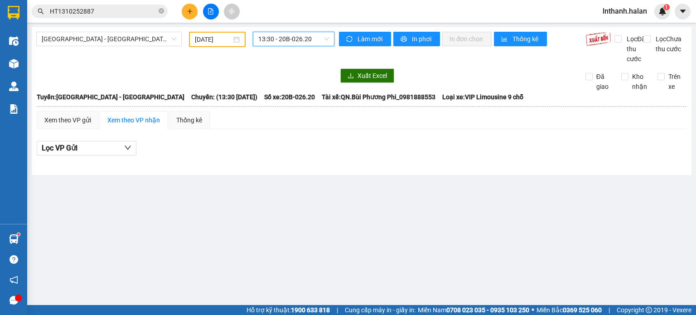
click at [305, 47] on div "13:30 13:30 - 20B-026.20" at bounding box center [293, 39] width 89 height 15
click at [299, 45] on span "13:30 - 20B-026.20" at bounding box center [293, 39] width 71 height 14
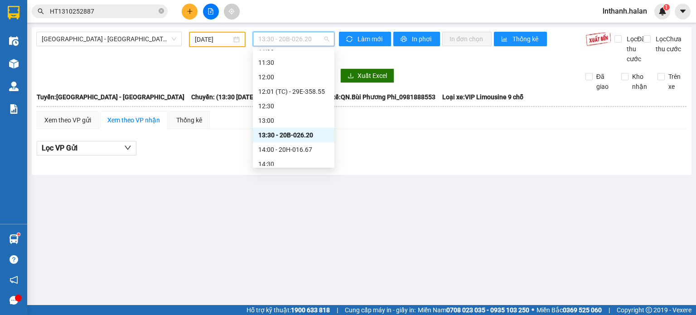
click at [295, 149] on div "14:00 - 20H-016.67" at bounding box center [293, 149] width 71 height 10
click at [299, 41] on span "14:00 - 20H-016.67" at bounding box center [293, 39] width 71 height 14
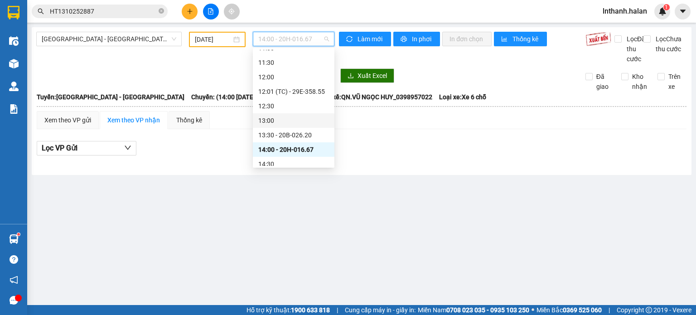
scroll to position [317, 0]
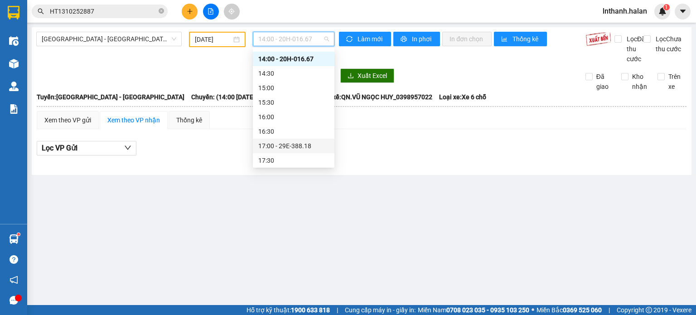
click at [287, 144] on div "17:00 - 29E-388.18" at bounding box center [293, 146] width 71 height 10
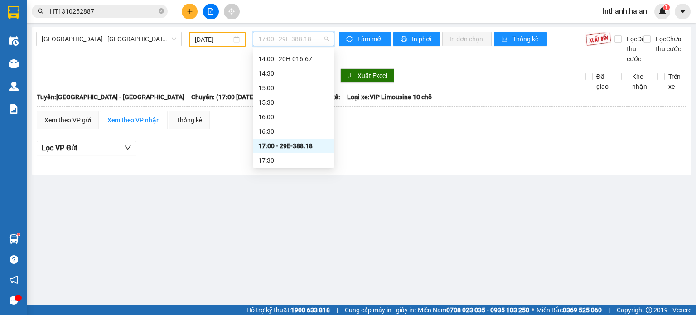
click at [293, 40] on span "17:00 - 29E-388.18" at bounding box center [293, 39] width 71 height 14
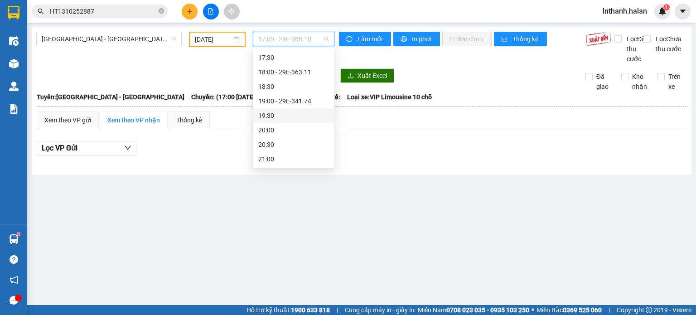
scroll to position [420, 0]
click at [302, 70] on div "18:00 - 29E-363.11" at bounding box center [293, 72] width 71 height 10
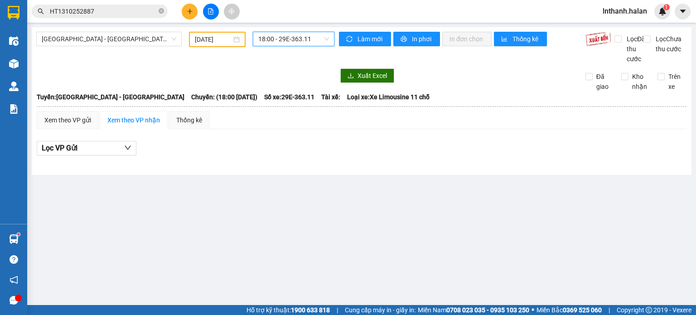
click at [308, 37] on span "18:00 - 29E-363.11" at bounding box center [293, 39] width 71 height 14
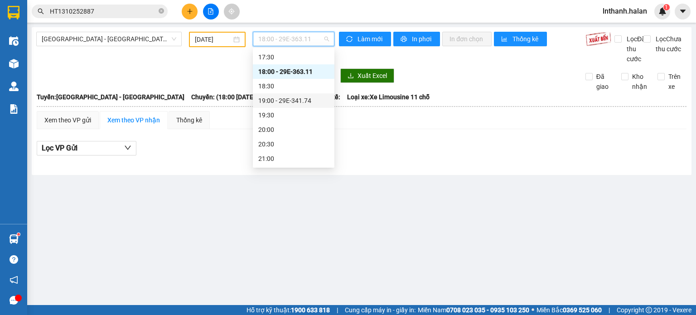
click at [303, 102] on div "19:00 - 29E-341.74" at bounding box center [293, 101] width 71 height 10
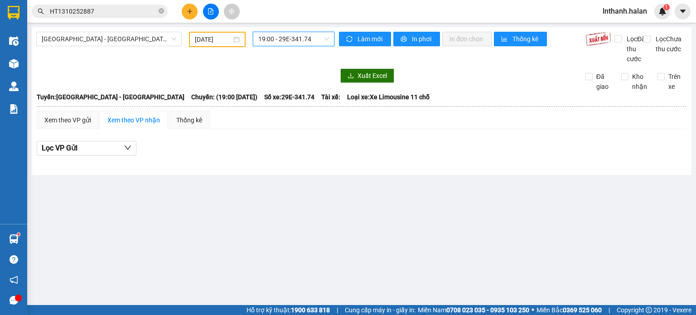
click at [303, 39] on span "19:00 - 29E-341.74" at bounding box center [293, 39] width 71 height 14
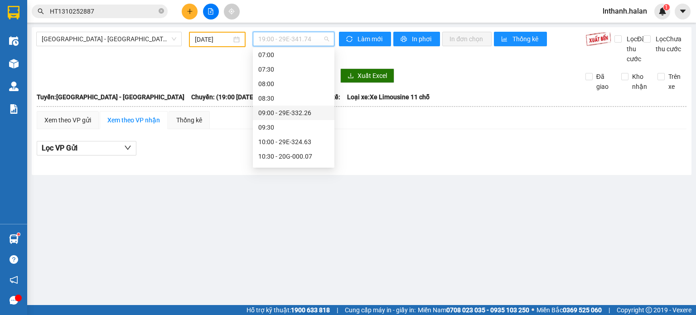
scroll to position [103, 0]
click at [140, 42] on span "[GEOGRAPHIC_DATA] - [GEOGRAPHIC_DATA]" at bounding box center [109, 39] width 134 height 14
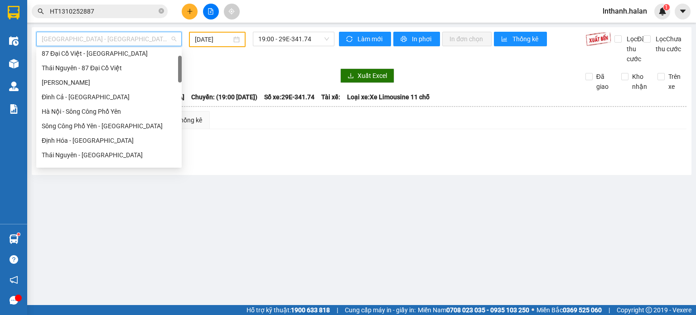
scroll to position [0, 0]
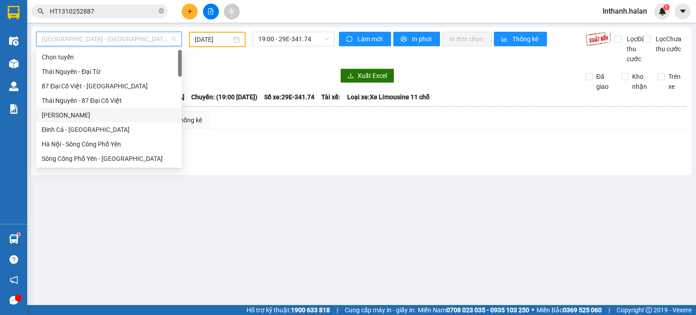
click at [94, 119] on div "[PERSON_NAME]" at bounding box center [109, 115] width 134 height 10
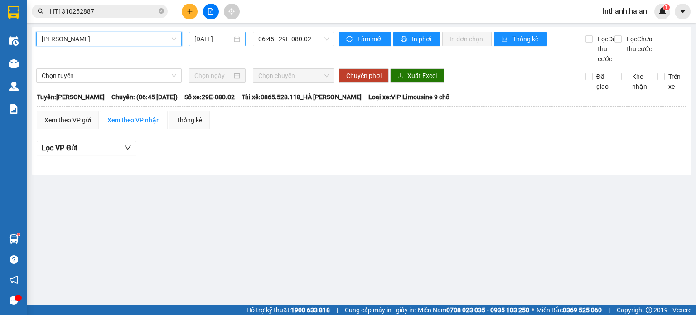
click at [225, 42] on input "[DATE]" at bounding box center [212, 39] width 37 height 10
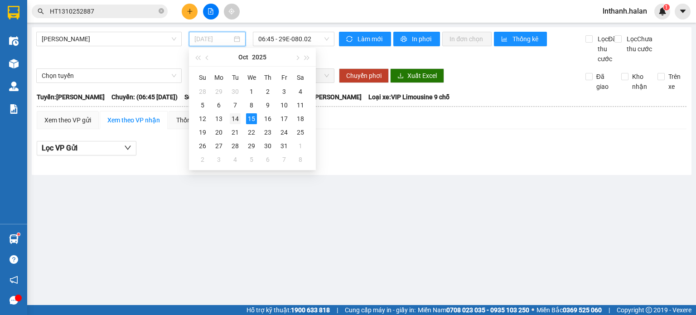
click at [239, 122] on div "14" at bounding box center [235, 118] width 11 height 11
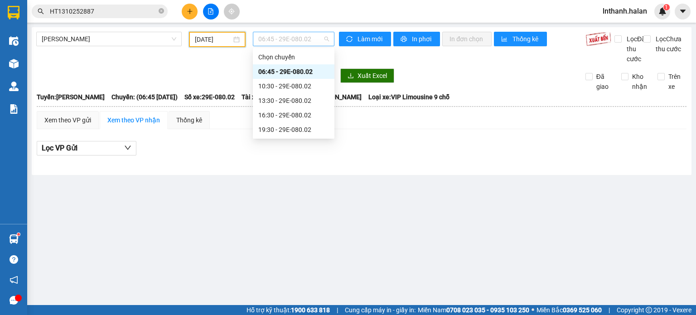
click at [287, 38] on span "06:45 - 29E-080.02" at bounding box center [293, 39] width 71 height 14
click at [296, 70] on div "06:45 - 29E-080.02" at bounding box center [293, 72] width 71 height 10
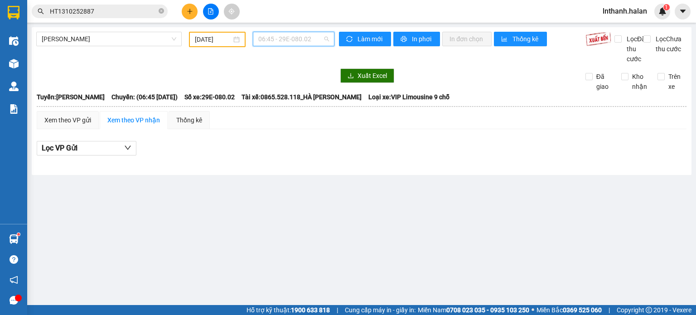
click at [297, 39] on span "06:45 - 29E-080.02" at bounding box center [293, 39] width 71 height 14
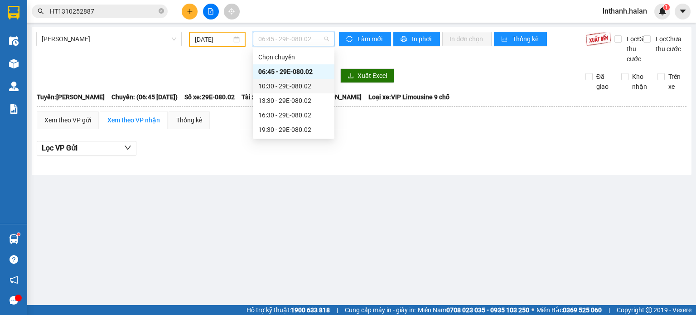
click at [295, 85] on div "10:30 - 29E-080.02" at bounding box center [293, 86] width 71 height 10
click at [295, 37] on span "10:30 - 29E-080.02" at bounding box center [293, 39] width 71 height 14
click at [297, 95] on div "13:30 - 29E-080.02" at bounding box center [294, 100] width 82 height 14
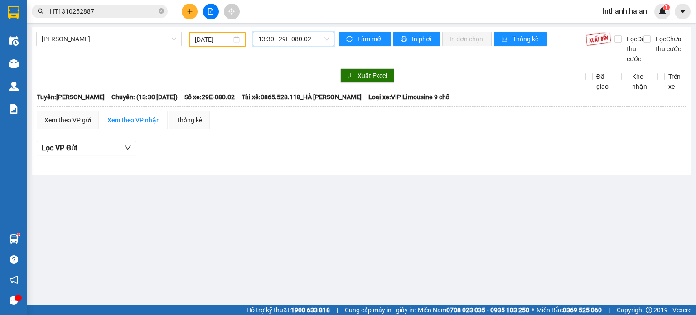
click at [298, 42] on span "13:30 - 29E-080.02" at bounding box center [293, 39] width 71 height 14
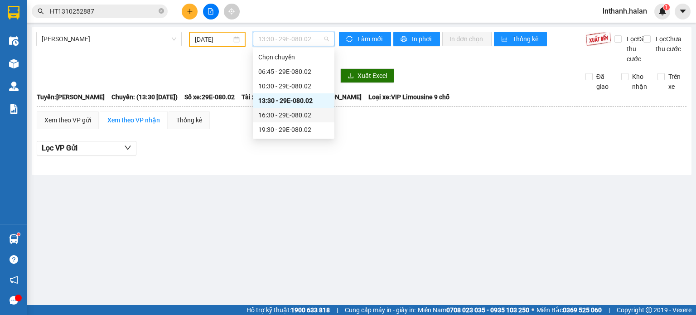
click at [293, 113] on div "16:30 - 29E-080.02" at bounding box center [293, 115] width 71 height 10
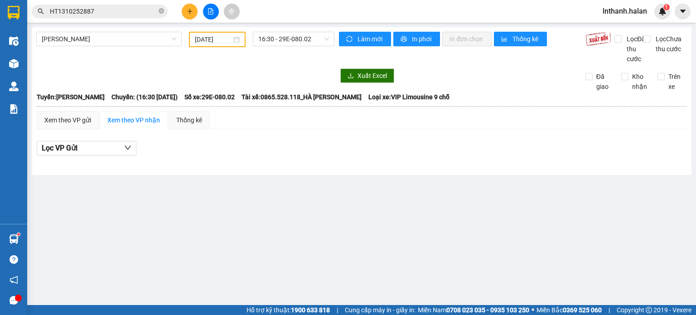
click at [293, 47] on div "Thái Nguyên - Đình Cả [DATE] 16:30 - 29E-080.02" at bounding box center [185, 48] width 298 height 32
click at [293, 47] on div "16:30 - 29E-080.02" at bounding box center [293, 39] width 89 height 15
click at [295, 41] on span "16:30 - 29E-080.02" at bounding box center [293, 39] width 71 height 14
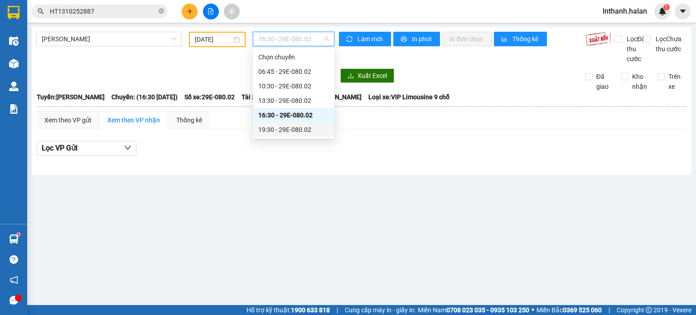
click at [296, 130] on div "19:30 - 29E-080.02" at bounding box center [293, 130] width 71 height 10
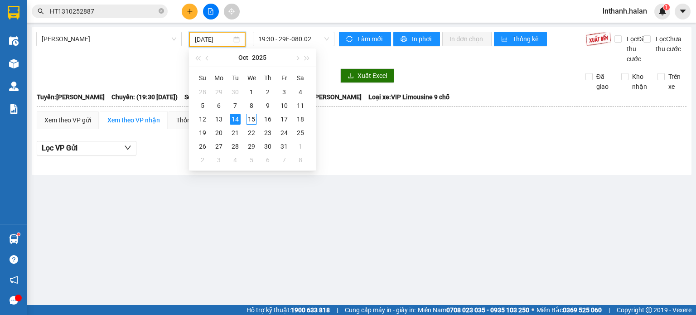
click at [221, 40] on input "[DATE]" at bounding box center [213, 39] width 36 height 10
type input "[DATE]"
click at [234, 120] on div "14" at bounding box center [235, 119] width 11 height 11
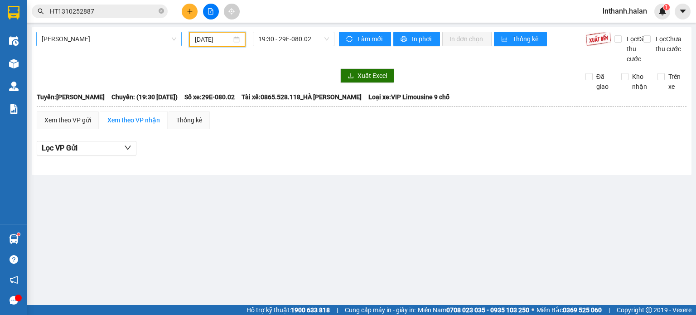
click at [165, 43] on span "[PERSON_NAME]" at bounding box center [109, 39] width 134 height 14
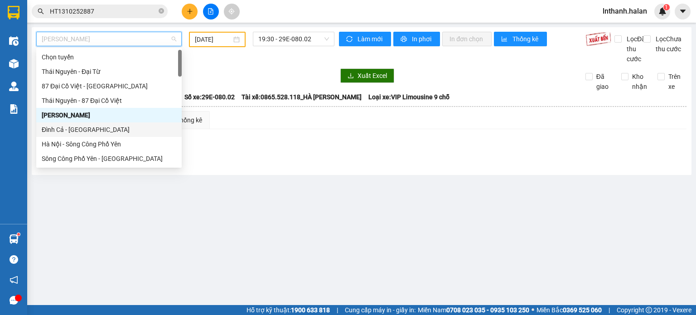
scroll to position [91, 0]
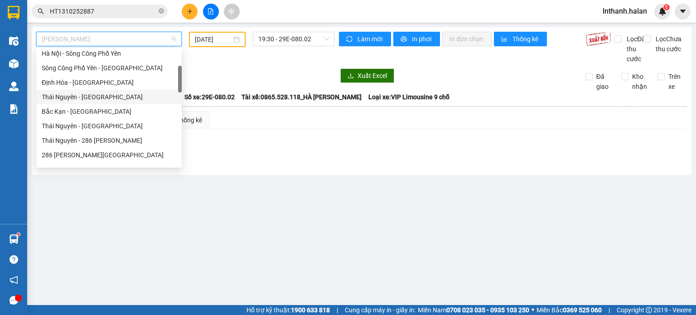
click at [101, 95] on div "Thái Nguyên - [GEOGRAPHIC_DATA]" at bounding box center [109, 97] width 134 height 10
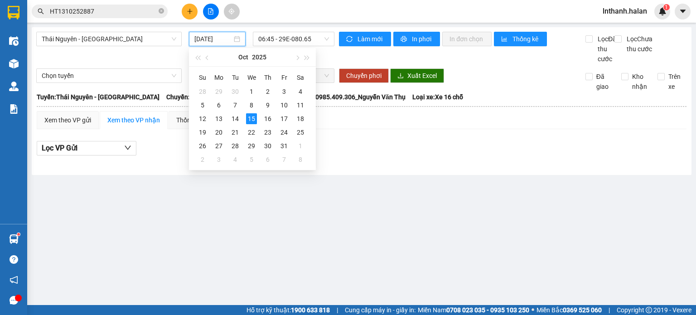
click at [229, 41] on input "[DATE]" at bounding box center [212, 39] width 37 height 10
click at [236, 119] on div "14" at bounding box center [235, 118] width 11 height 11
type input "[DATE]"
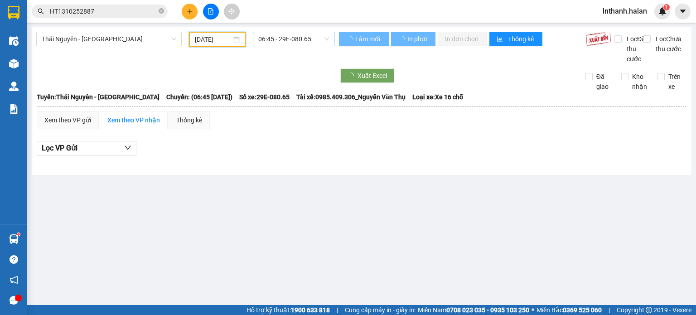
click at [297, 39] on span "06:45 - 29E-080.65" at bounding box center [293, 39] width 71 height 14
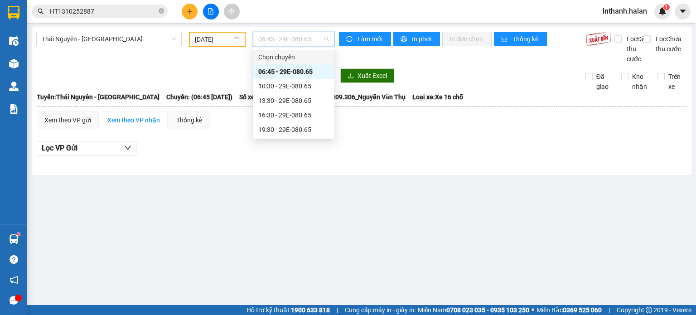
click at [293, 70] on div "06:45 - 29E-080.65" at bounding box center [293, 72] width 71 height 10
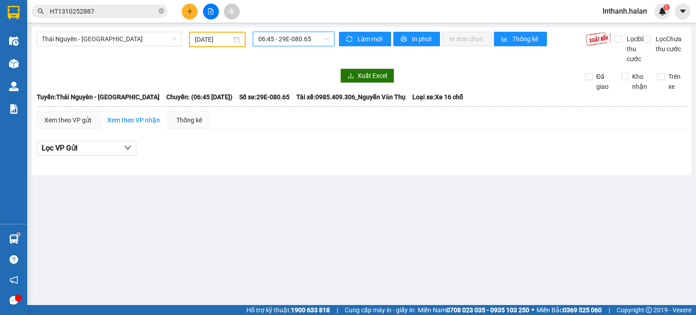
click at [295, 44] on span "06:45 - 29E-080.65" at bounding box center [293, 39] width 71 height 14
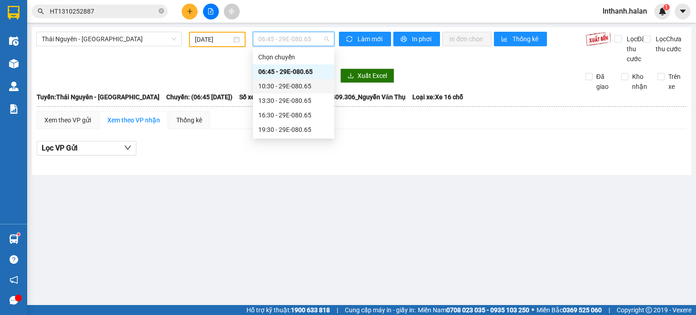
click at [292, 83] on div "10:30 - 29E-080.65" at bounding box center [293, 86] width 71 height 10
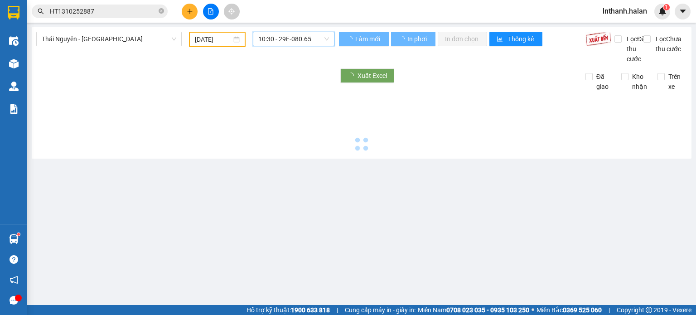
click at [292, 40] on span "10:30 - 29E-080.65" at bounding box center [293, 39] width 71 height 14
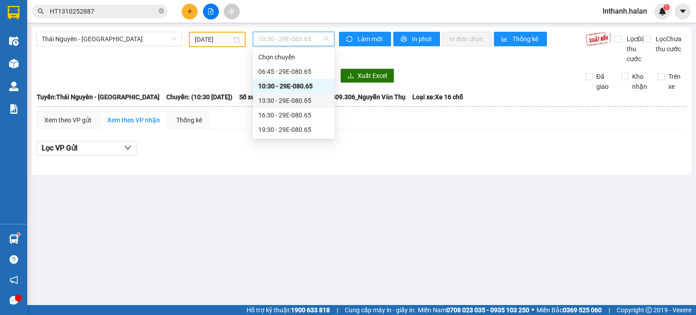
click at [289, 99] on div "13:30 - 29E-080.65" at bounding box center [293, 101] width 71 height 10
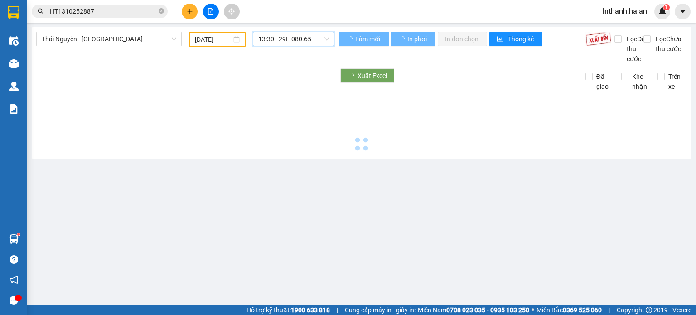
click at [291, 42] on span "13:30 - 29E-080.65" at bounding box center [293, 39] width 71 height 14
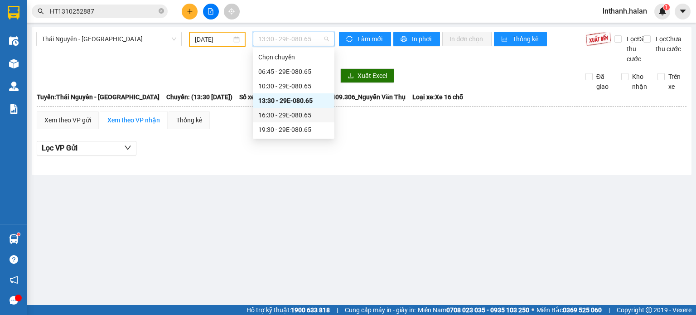
click at [290, 112] on div "16:30 - 29E-080.65" at bounding box center [293, 115] width 71 height 10
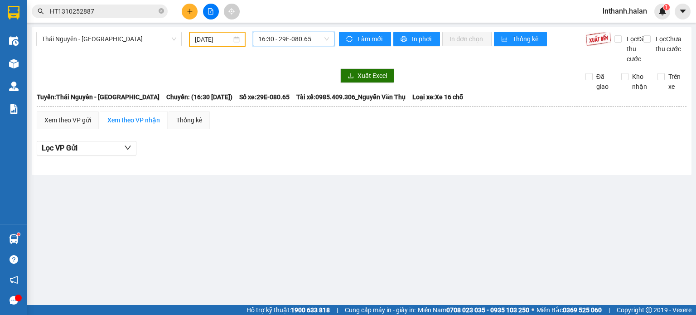
click at [291, 36] on span "16:30 - 29E-080.65" at bounding box center [293, 39] width 71 height 14
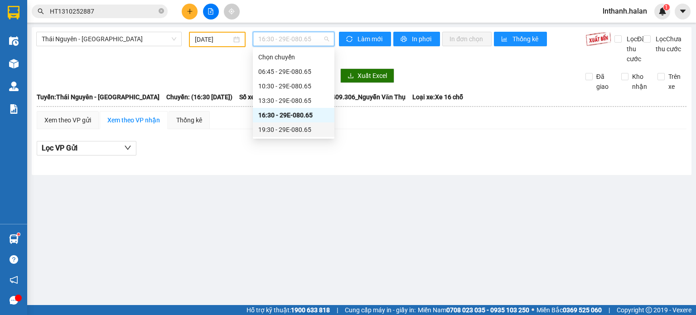
click at [291, 126] on div "19:30 - 29E-080.65" at bounding box center [293, 130] width 71 height 10
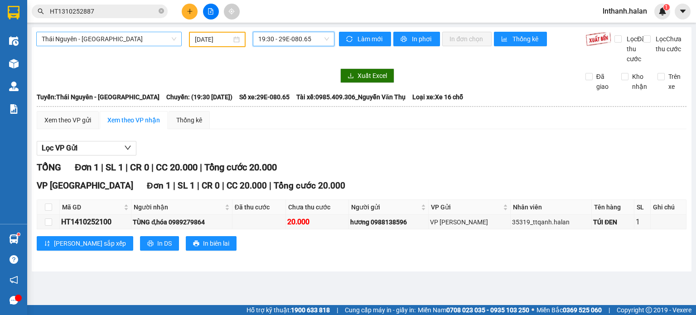
click at [155, 35] on span "Thái Nguyên - [GEOGRAPHIC_DATA]" at bounding box center [109, 39] width 134 height 14
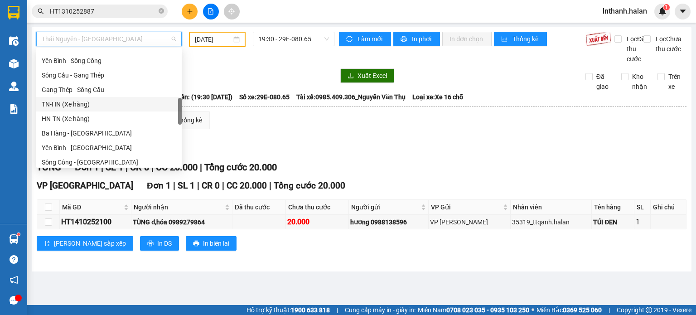
scroll to position [317, 0]
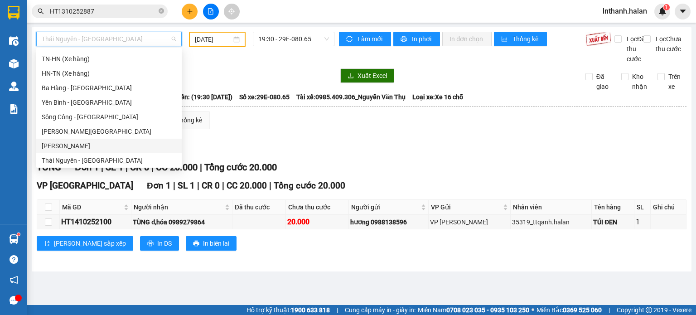
click at [91, 146] on div "[PERSON_NAME]" at bounding box center [109, 146] width 134 height 10
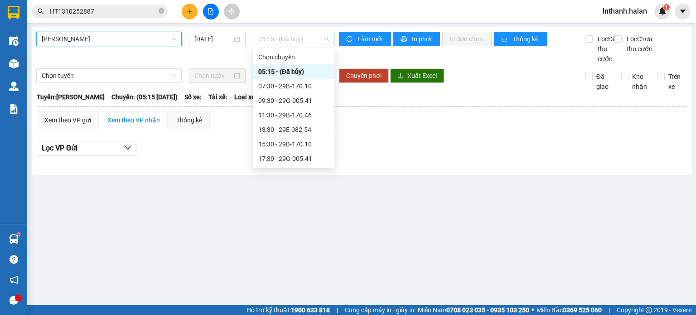
click at [283, 39] on span "05:15 - (Đã hủy)" at bounding box center [293, 39] width 71 height 14
click at [287, 84] on div "07:30 - 29B-170.10" at bounding box center [293, 86] width 71 height 10
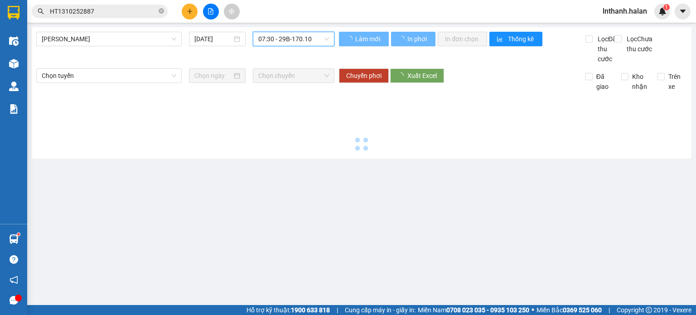
click at [293, 42] on span "07:30 - 29B-170.10" at bounding box center [293, 39] width 71 height 14
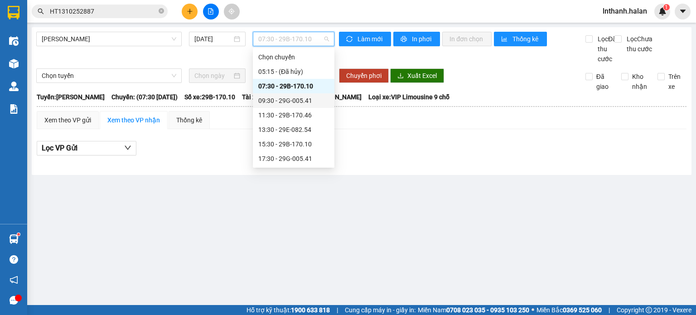
click at [291, 98] on div "09:30 - 29G-005.41" at bounding box center [293, 101] width 71 height 10
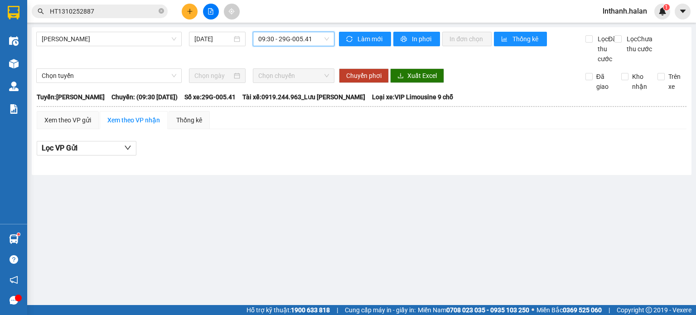
click at [302, 39] on span "09:30 - 29G-005.41" at bounding box center [293, 39] width 71 height 14
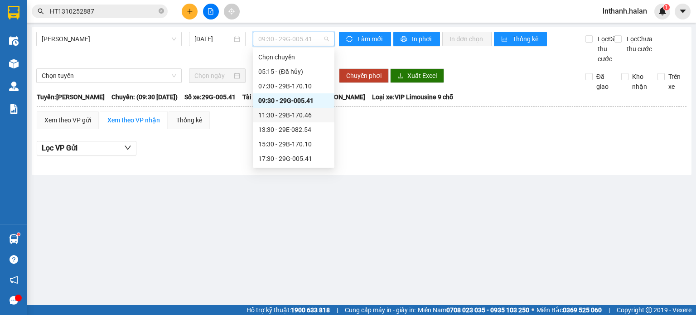
click at [298, 116] on div "11:30 - 29B-170.46" at bounding box center [293, 115] width 71 height 10
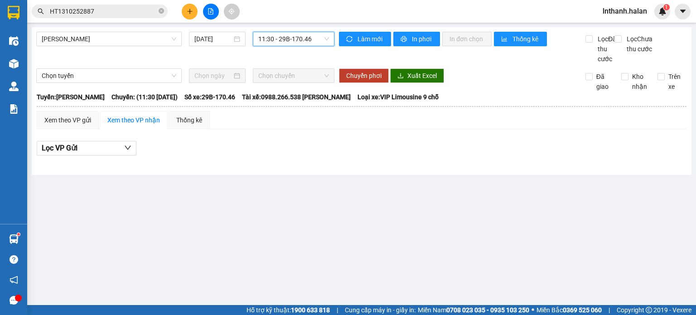
click at [293, 43] on span "11:30 - 29B-170.46" at bounding box center [293, 39] width 71 height 14
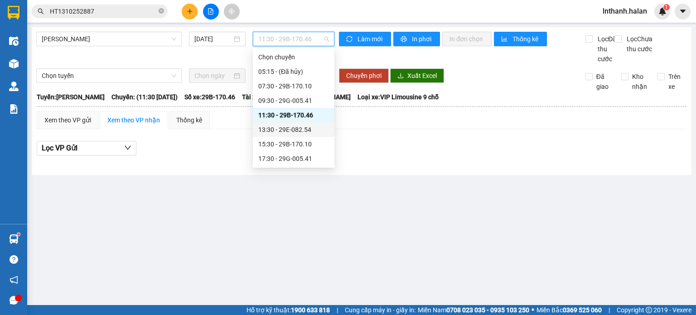
click at [296, 131] on div "13:30 - 29E-082.54" at bounding box center [293, 130] width 71 height 10
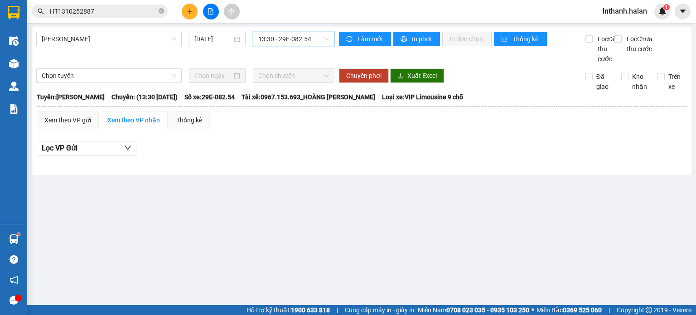
click at [304, 41] on span "13:30 - 29E-082.54" at bounding box center [293, 39] width 71 height 14
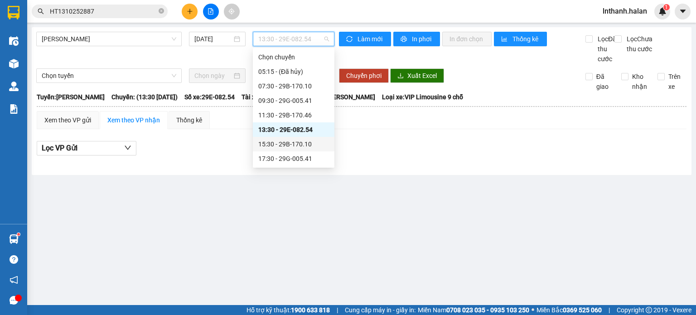
click at [296, 143] on div "15:30 - 29B-170.10" at bounding box center [293, 144] width 71 height 10
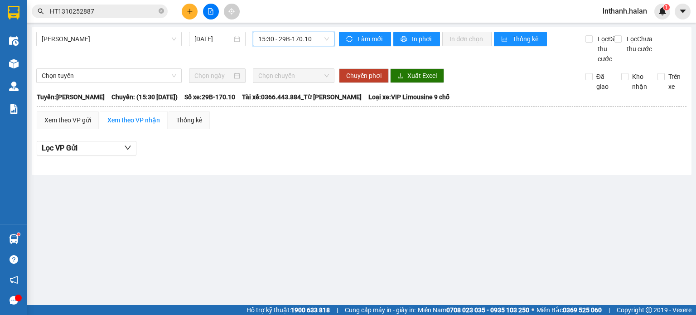
click at [301, 44] on span "15:30 - 29B-170.10" at bounding box center [293, 39] width 71 height 14
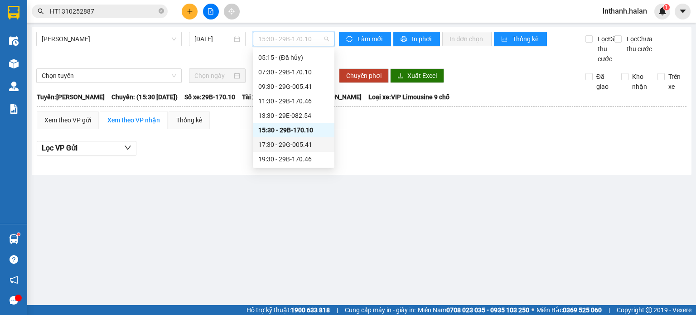
scroll to position [14, 0]
click at [293, 144] on div "17:30 - 29G-005.41" at bounding box center [293, 144] width 71 height 10
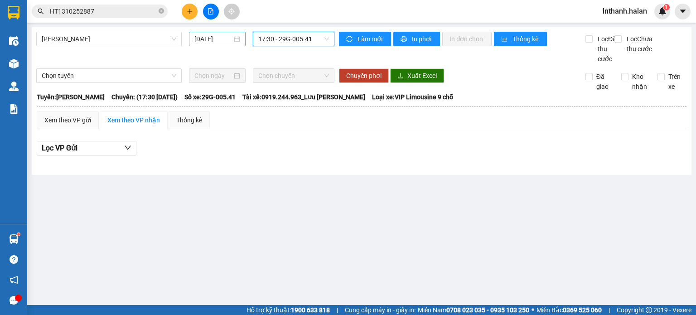
click at [217, 41] on input "[DATE]" at bounding box center [212, 39] width 37 height 10
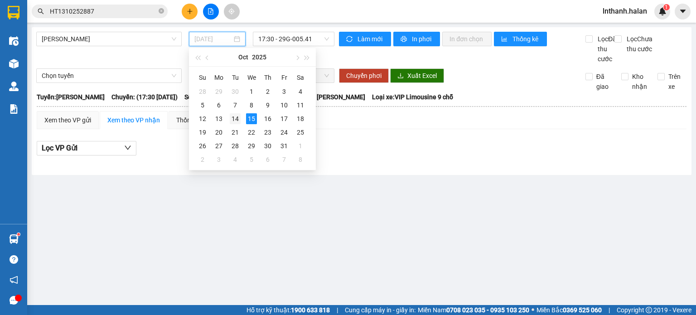
click at [239, 124] on td "14" at bounding box center [235, 119] width 16 height 14
type input "[DATE]"
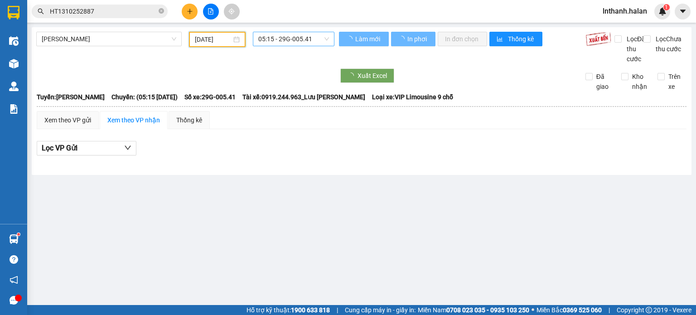
click at [298, 42] on span "05:15 - 29G-005.41" at bounding box center [293, 39] width 71 height 14
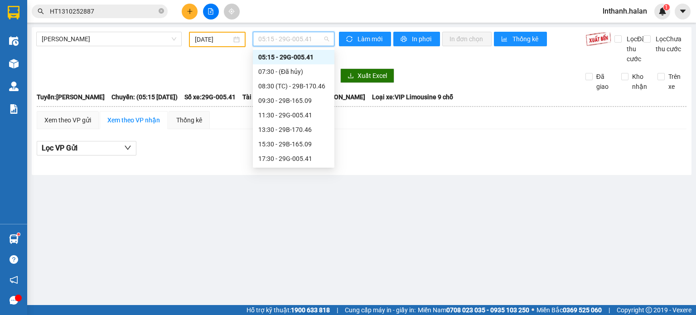
click at [303, 59] on div "05:15 - 29G-005.41" at bounding box center [293, 57] width 71 height 10
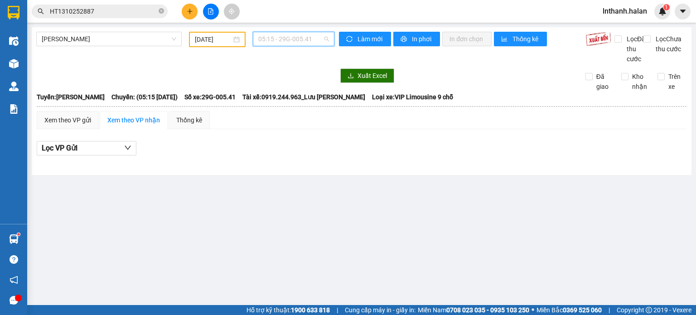
click at [307, 39] on span "05:15 - 29G-005.41" at bounding box center [293, 39] width 71 height 14
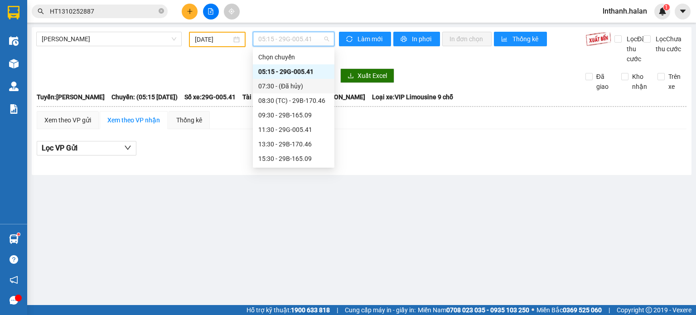
click at [292, 90] on div "07:30 - (Đã hủy)" at bounding box center [293, 86] width 71 height 10
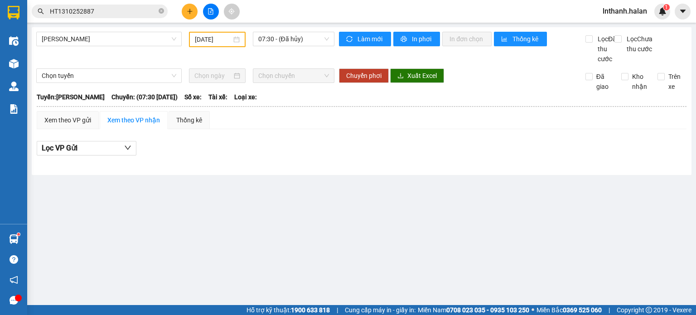
click at [297, 47] on div "Thái Nguyên - [GEOGRAPHIC_DATA] [DATE] 07:30 - (Đã hủy)" at bounding box center [185, 48] width 298 height 32
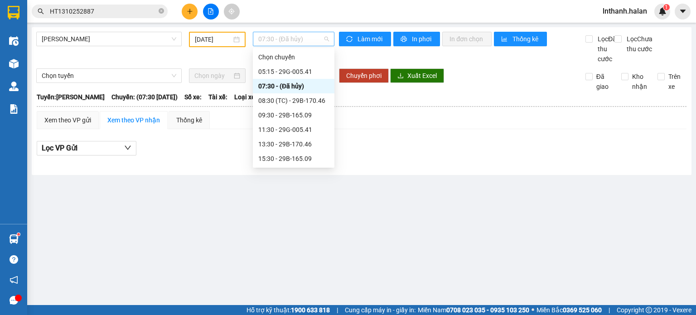
click at [304, 41] on span "07:30 - (Đã hủy)" at bounding box center [293, 39] width 71 height 14
click at [305, 103] on div "08:30 (TC) - 29B-170.46" at bounding box center [293, 101] width 71 height 10
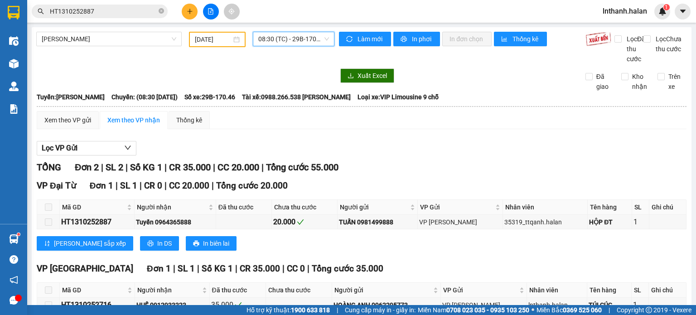
click at [296, 39] on span "08:30 (TC) - 29B-170.46" at bounding box center [293, 39] width 71 height 14
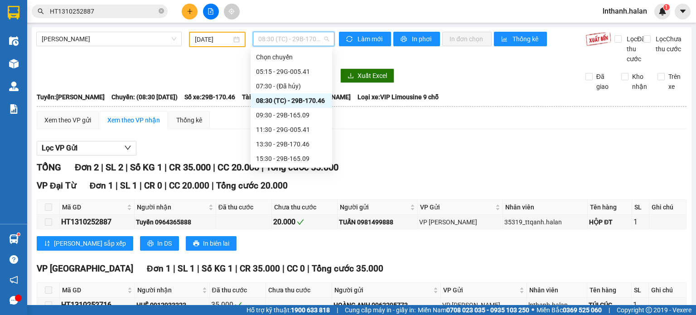
click at [297, 42] on span "08:30 (TC) - 29B-170.46" at bounding box center [293, 39] width 71 height 14
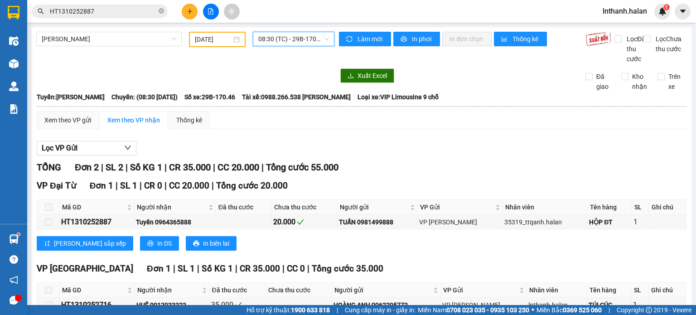
click at [285, 45] on span "08:30 (TC) - 29B-170.46" at bounding box center [293, 39] width 71 height 14
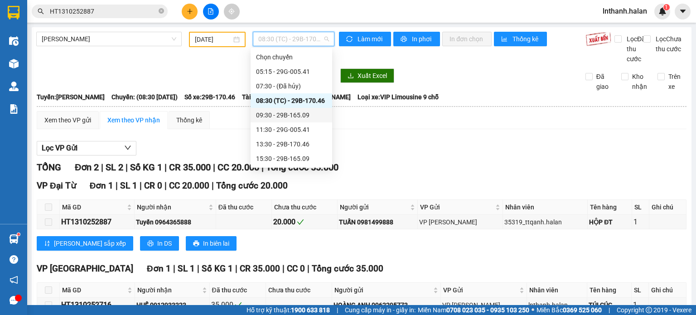
click at [293, 118] on div "09:30 - 29B-165.09" at bounding box center [291, 115] width 71 height 10
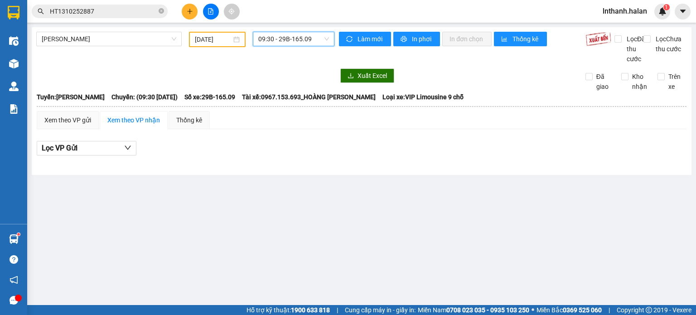
click at [307, 38] on span "09:30 - 29B-165.09" at bounding box center [293, 39] width 71 height 14
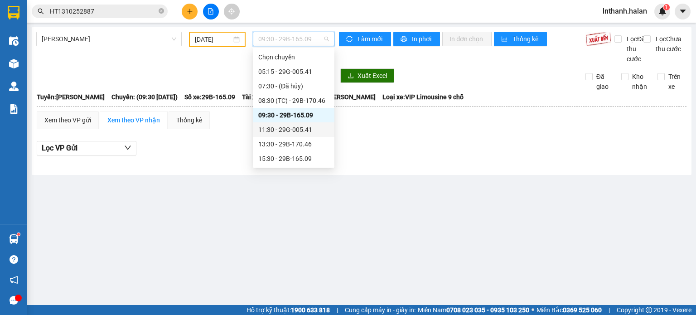
click at [299, 130] on div "11:30 - 29G-005.41" at bounding box center [293, 130] width 71 height 10
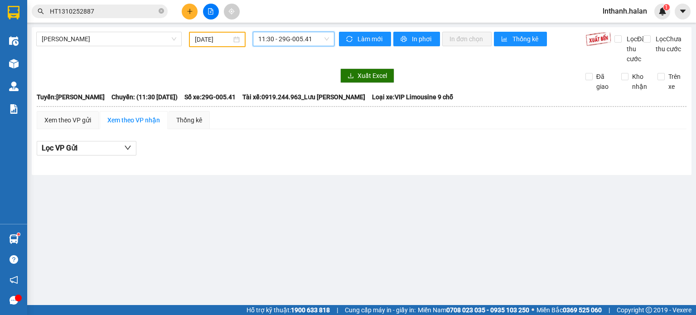
click at [304, 42] on span "11:30 - 29G-005.41" at bounding box center [293, 39] width 71 height 14
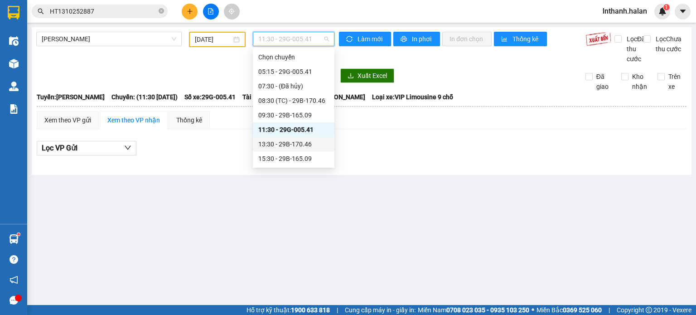
click at [290, 149] on div "13:30 - 29B-170.46" at bounding box center [294, 144] width 82 height 14
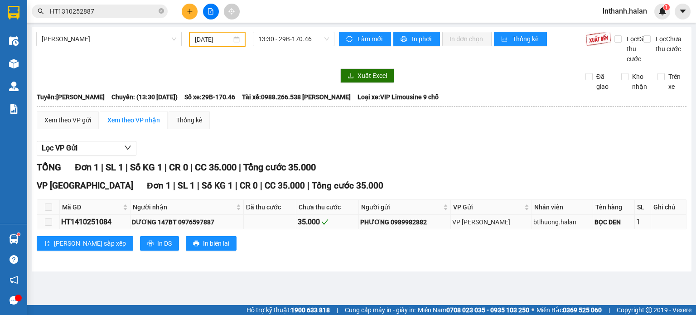
click at [111, 227] on div "HT1410251084" at bounding box center [94, 221] width 67 height 11
click at [109, 227] on div "HT1410251084" at bounding box center [94, 221] width 67 height 11
copy div "HT1410251084"
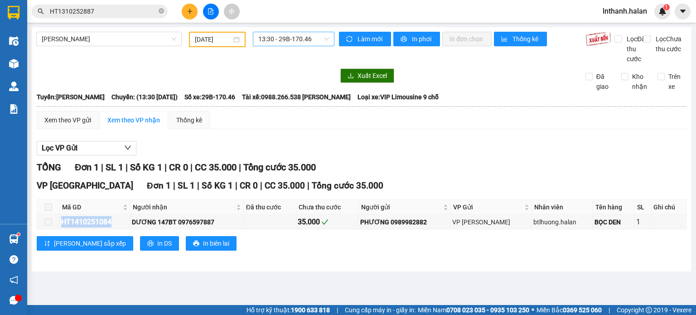
click at [307, 34] on span "13:30 - 29B-170.46" at bounding box center [293, 39] width 71 height 14
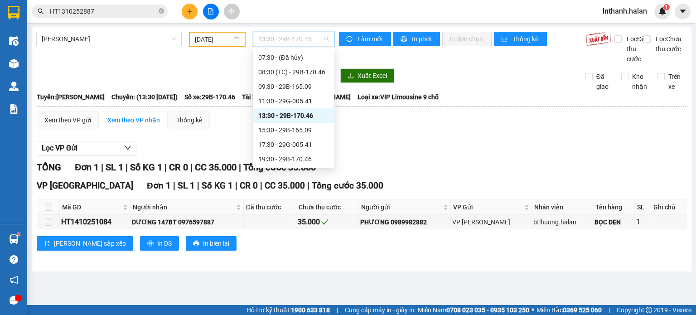
scroll to position [29, 0]
click at [299, 130] on div "15:30 - 29B-165.09" at bounding box center [293, 130] width 71 height 10
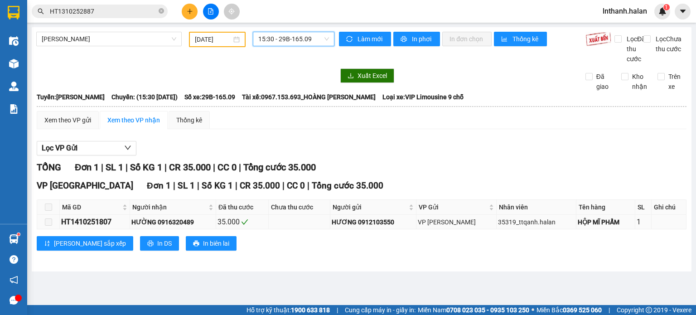
click at [86, 227] on div "HT1410251807" at bounding box center [94, 221] width 67 height 11
copy div "HT1410251807"
click at [264, 38] on span "15:30 - 29B-165.09" at bounding box center [293, 39] width 71 height 14
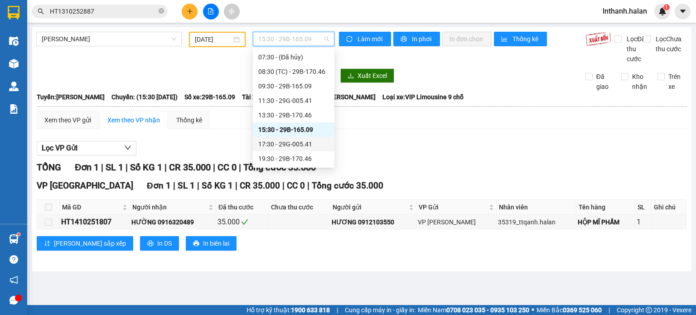
click at [292, 143] on div "17:30 - 29G-005.41" at bounding box center [293, 144] width 71 height 10
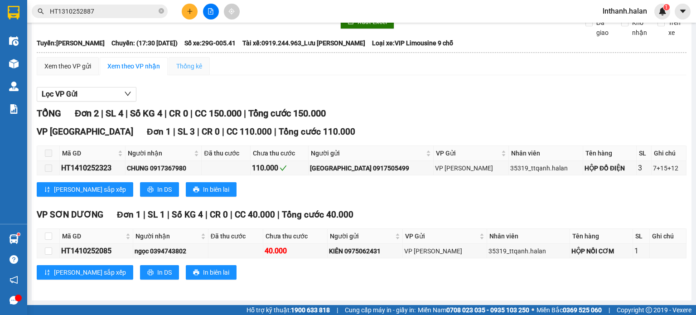
scroll to position [63, 0]
click at [96, 172] on div "HT1410252323" at bounding box center [92, 167] width 62 height 11
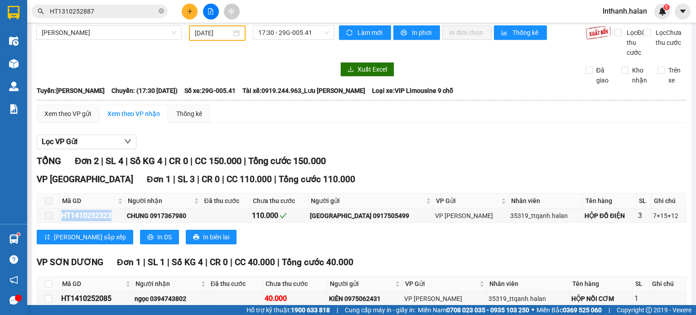
scroll to position [0, 0]
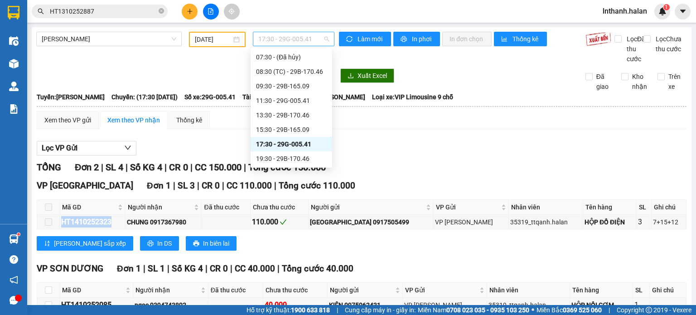
click at [289, 45] on span "17:30 - 29G-005.41" at bounding box center [293, 39] width 71 height 14
click at [289, 155] on div "19:30 - 29B-170.46" at bounding box center [291, 159] width 71 height 10
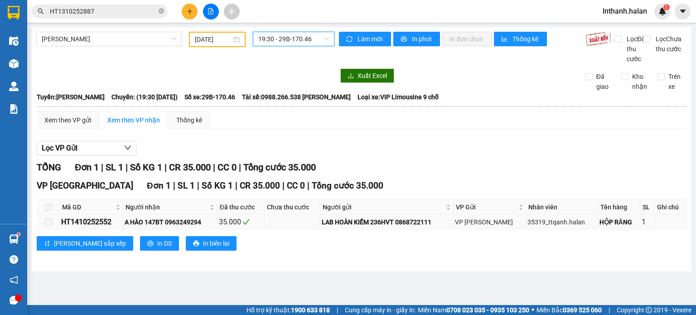
click at [105, 227] on div "HT1410252552" at bounding box center [91, 221] width 60 height 11
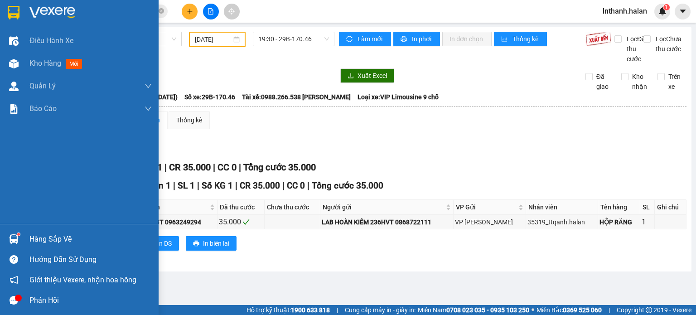
click at [24, 233] on div "Hàng sắp về" at bounding box center [79, 239] width 158 height 20
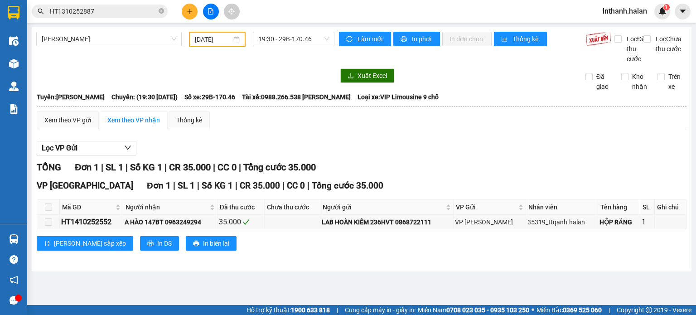
click at [474, 143] on section "Kết quả tìm kiếm ( 1 ) Bộ lọc Mã ĐH Trạng thái Món hàng Thu hộ Tổng cước Chưa c…" at bounding box center [348, 157] width 696 height 315
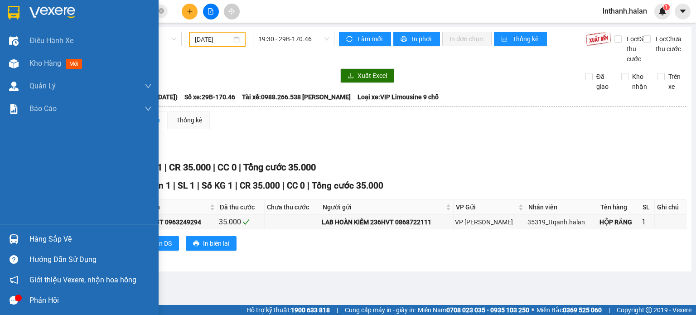
click at [13, 238] on img at bounding box center [14, 239] width 10 height 10
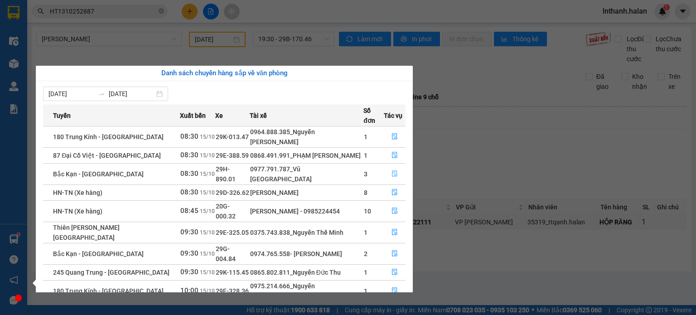
click at [394, 170] on icon "file-done" at bounding box center [394, 173] width 6 height 6
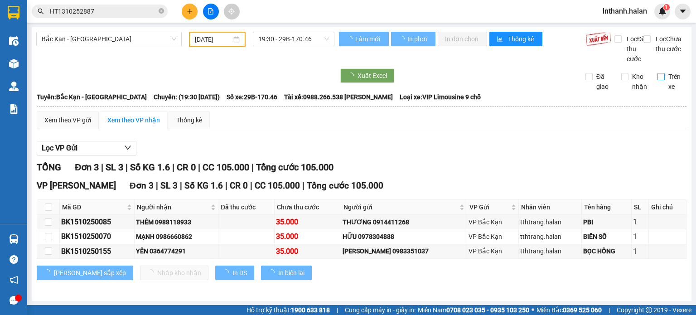
click at [668, 91] on span "Trên xe" at bounding box center [675, 82] width 22 height 20
click at [664, 80] on input "Trên xe" at bounding box center [660, 76] width 7 height 7
checkbox input "true"
type input "[DATE]"
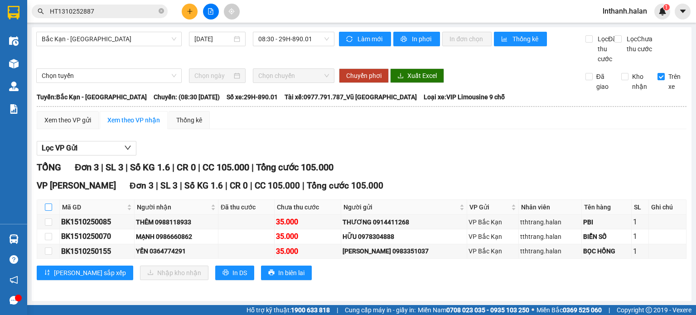
click at [48, 211] on input "checkbox" at bounding box center [48, 206] width 7 height 7
checkbox input "true"
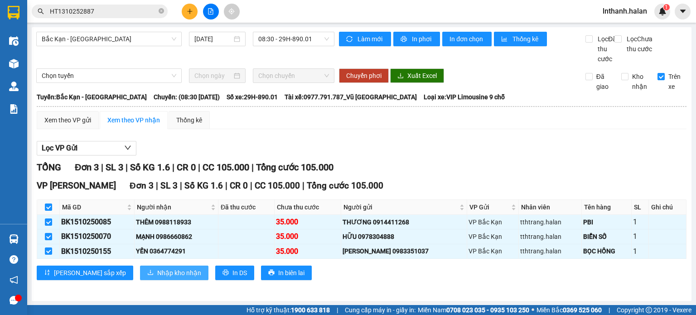
click at [157, 277] on span "Nhập kho nhận" at bounding box center [179, 273] width 44 height 10
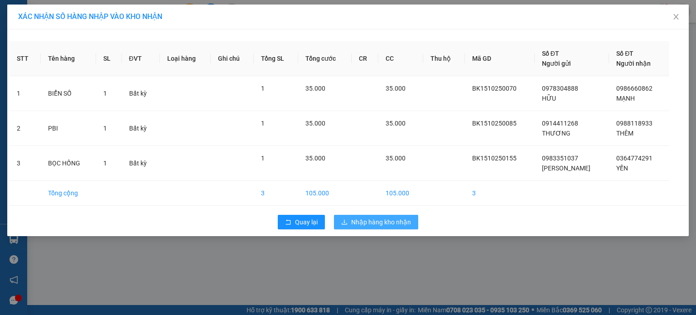
click at [380, 217] on span "Nhập hàng kho nhận" at bounding box center [381, 222] width 60 height 10
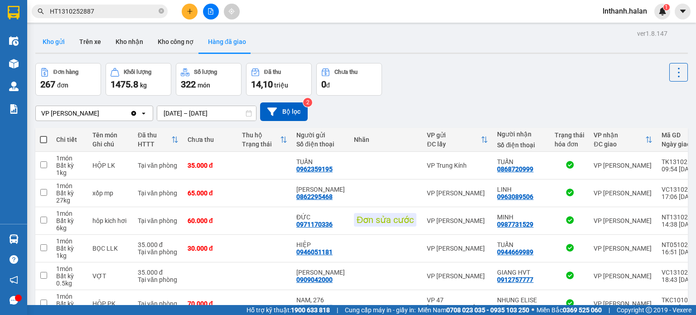
click at [38, 51] on button "Kho gửi" at bounding box center [53, 42] width 37 height 22
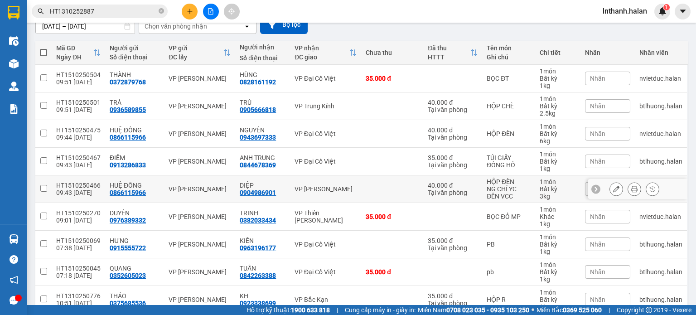
scroll to position [86, 0]
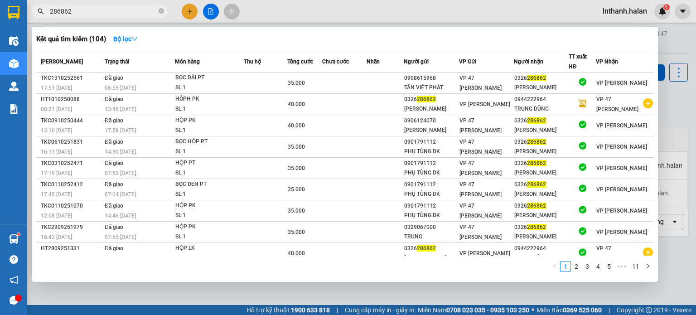
click at [107, 10] on input "286862" at bounding box center [103, 11] width 107 height 10
paste input "HT1310252716"
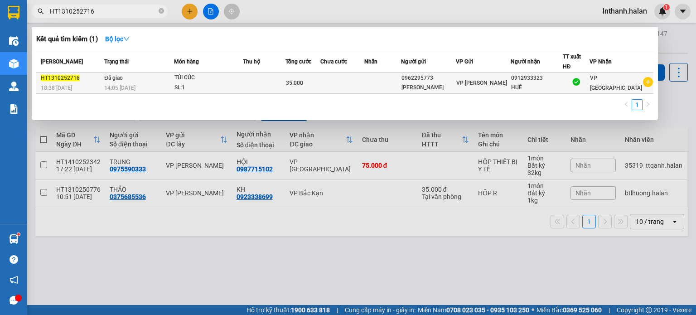
type input "HT1310252716"
click at [522, 90] on div "HUẾ" at bounding box center [536, 88] width 51 height 10
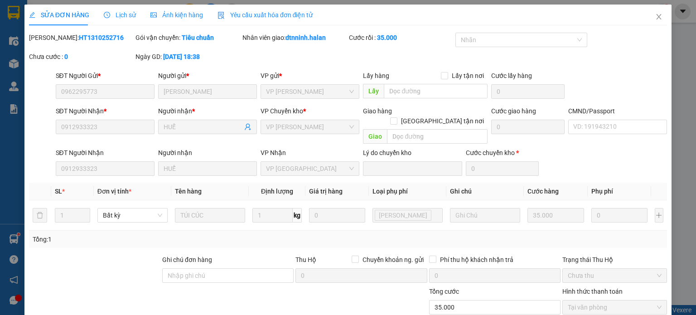
type input "0962295773"
type input "0912933323"
type input "0"
type input "35.000"
click at [647, 11] on span "Close" at bounding box center [658, 17] width 25 height 25
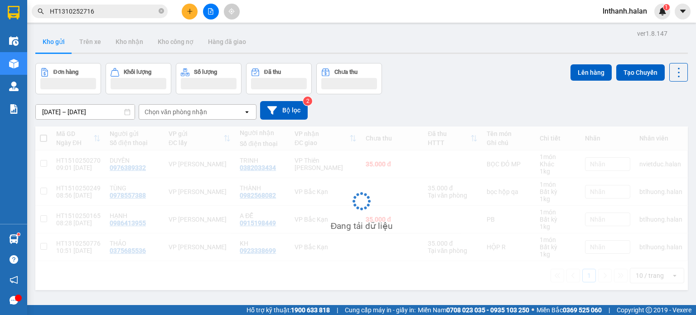
click at [116, 14] on input "HT1310252716" at bounding box center [103, 11] width 107 height 10
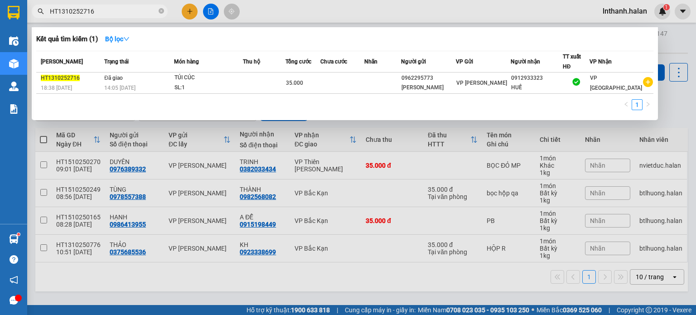
paste input "410251084"
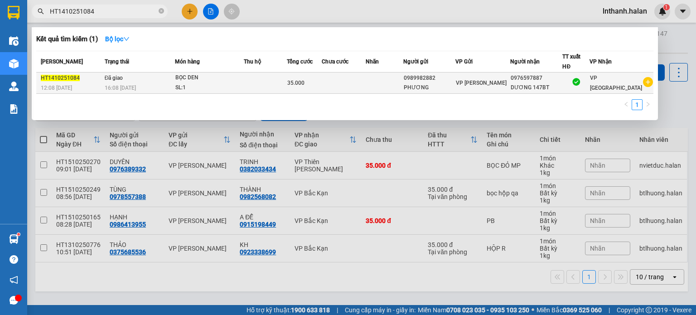
type input "HT1410251084"
click at [241, 87] on div "SL: 1" at bounding box center [209, 88] width 68 height 10
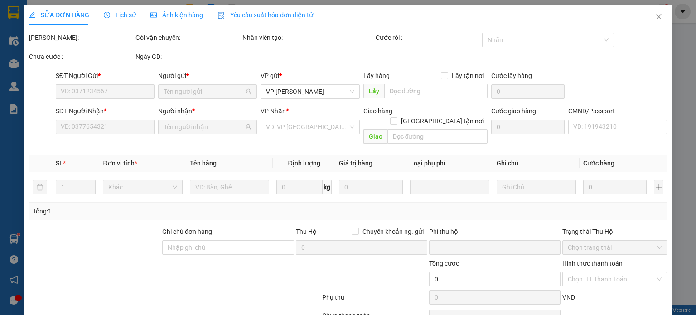
type input "0989982882"
type input "0976597887"
type input "0"
type input "35.000"
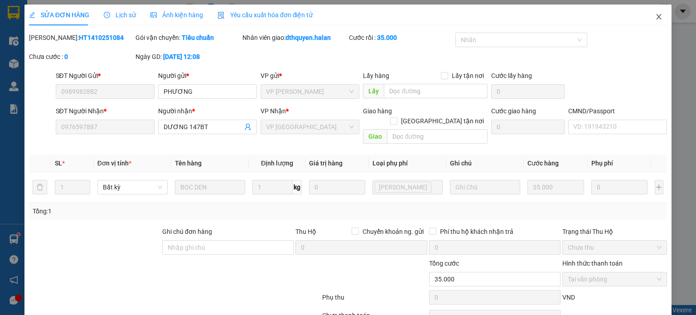
click at [655, 16] on icon "close" at bounding box center [658, 16] width 7 height 7
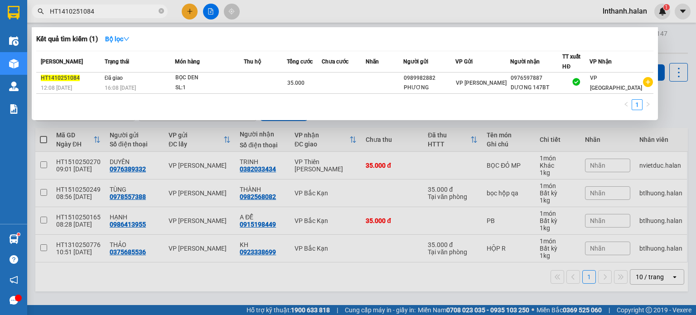
click at [94, 16] on input "HT1410251084" at bounding box center [103, 11] width 107 height 10
paste input "807"
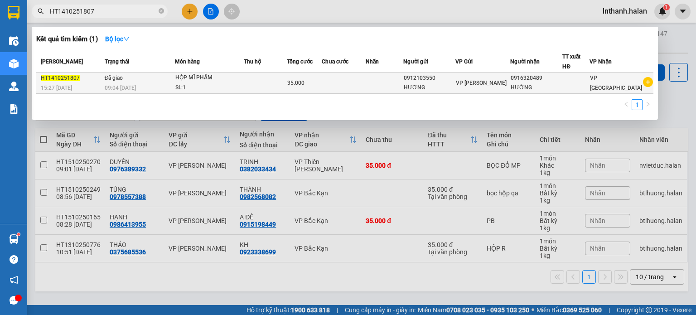
type input "HT1410251807"
click at [257, 83] on td at bounding box center [265, 82] width 43 height 21
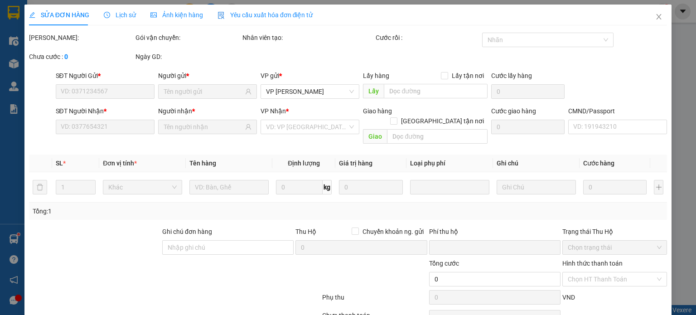
type input "0912103550"
type input "0916320489"
type input "0"
type input "35.000"
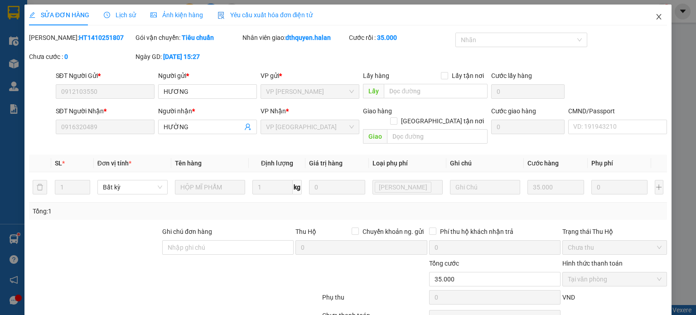
click at [660, 23] on span "Close" at bounding box center [658, 17] width 25 height 25
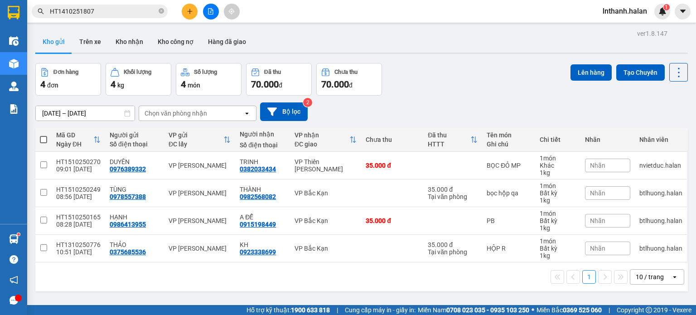
click at [146, 10] on input "HT1410251807" at bounding box center [103, 11] width 107 height 10
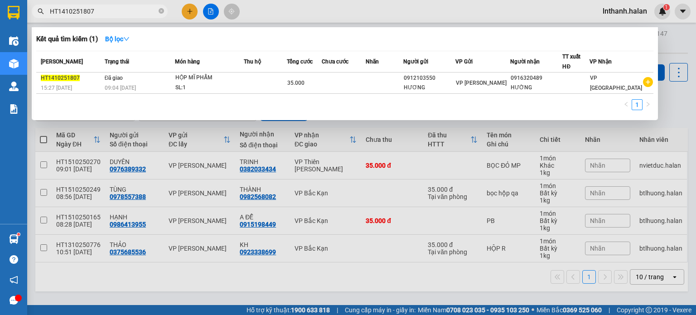
paste input "2323"
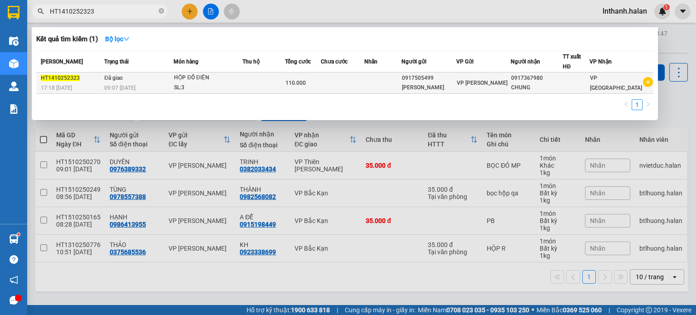
type input "HT1410252323"
click at [508, 87] on div "VP [PERSON_NAME]" at bounding box center [483, 83] width 54 height 10
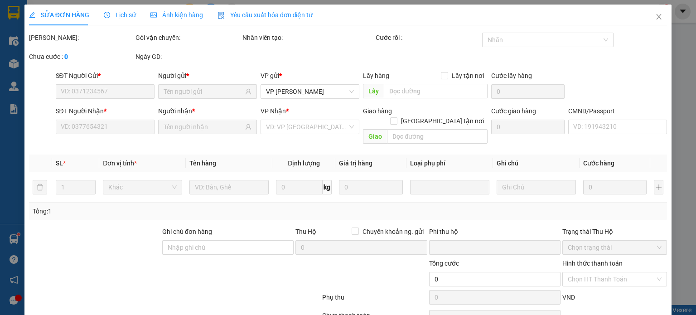
type input "0917505499"
type input "0917367980"
type input "0"
type input "110.000"
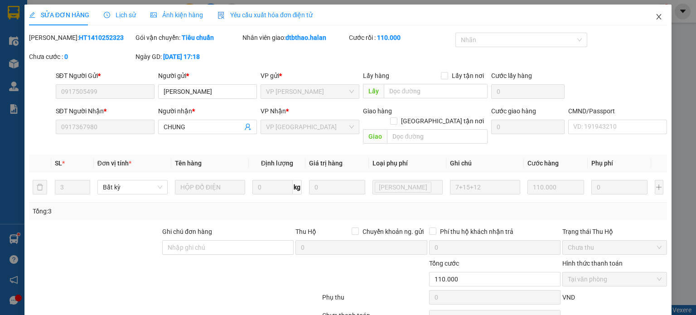
click at [655, 18] on icon "close" at bounding box center [658, 16] width 7 height 7
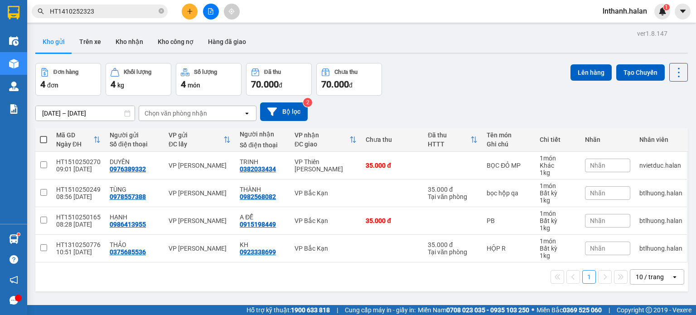
click at [120, 12] on input "HT1410252323" at bounding box center [103, 11] width 107 height 10
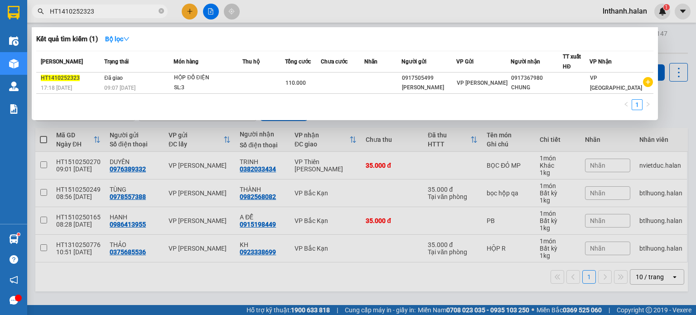
paste input "085"
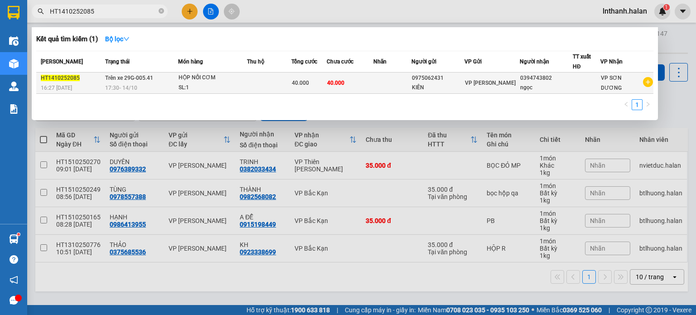
type input "HT1410252085"
click at [418, 84] on div "KIÊN" at bounding box center [438, 88] width 52 height 10
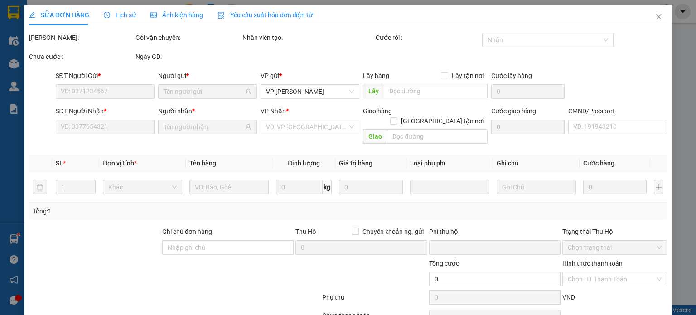
type input "0975062431"
type input "0394743802"
type input "0"
type input "40.000"
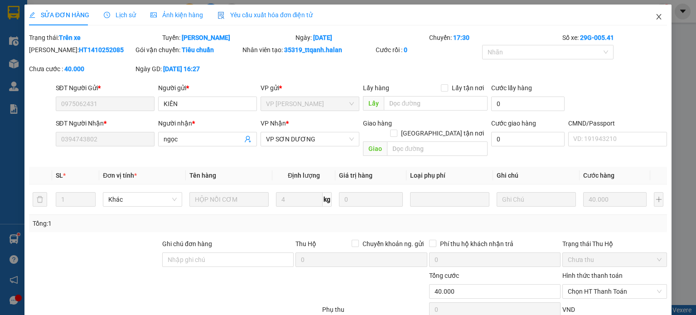
click at [653, 24] on span "Close" at bounding box center [658, 17] width 25 height 25
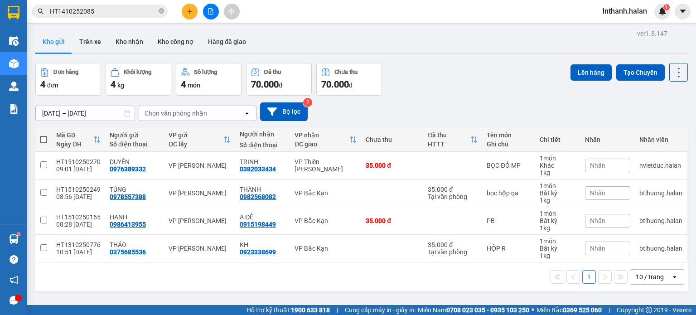
click at [136, 15] on input "HT1410252085" at bounding box center [103, 11] width 107 height 10
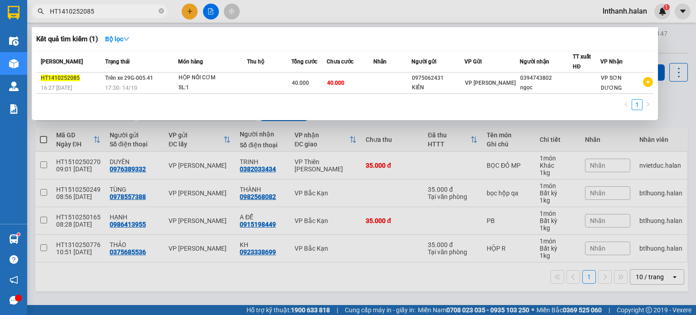
click at [101, 13] on input "HT1410252085" at bounding box center [103, 11] width 107 height 10
paste input "552"
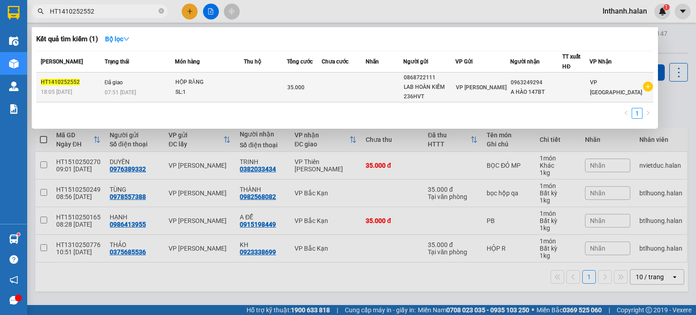
type input "HT1410252552"
click at [364, 90] on td at bounding box center [344, 87] width 44 height 30
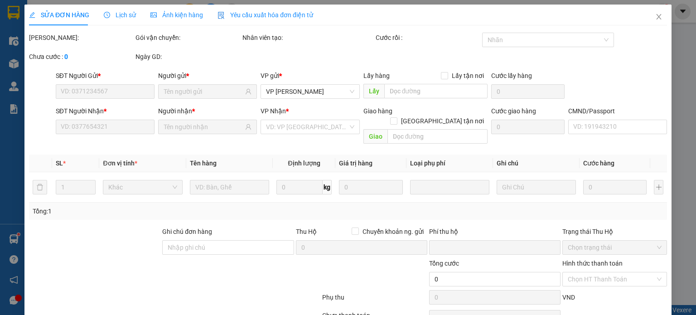
type input "0868722111"
type input "0963249294"
type input "0"
type input "35.000"
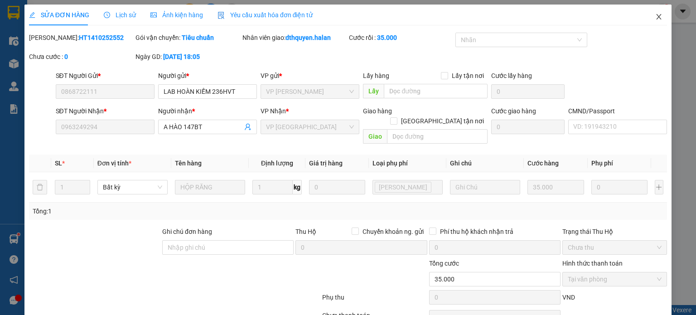
click at [646, 21] on span "Close" at bounding box center [658, 17] width 25 height 25
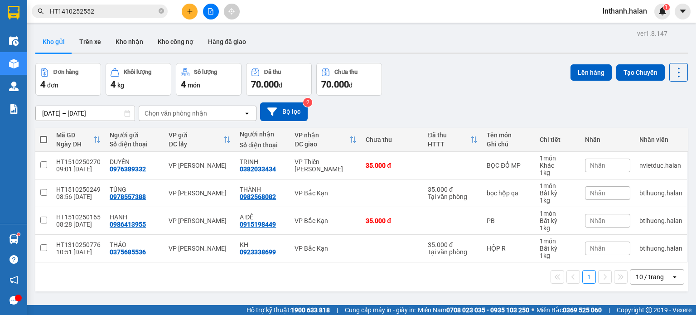
click at [101, 12] on input "HT1410252552" at bounding box center [103, 11] width 107 height 10
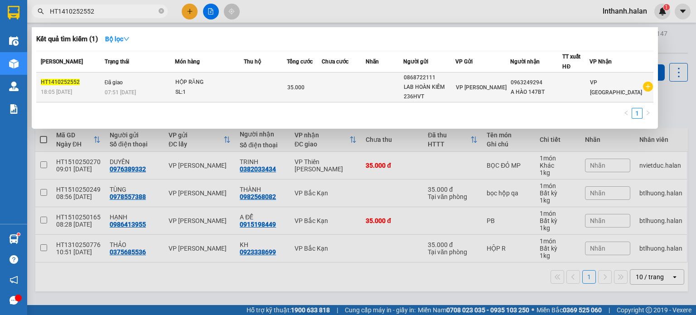
click at [190, 87] on div "SL: 1" at bounding box center [209, 92] width 68 height 10
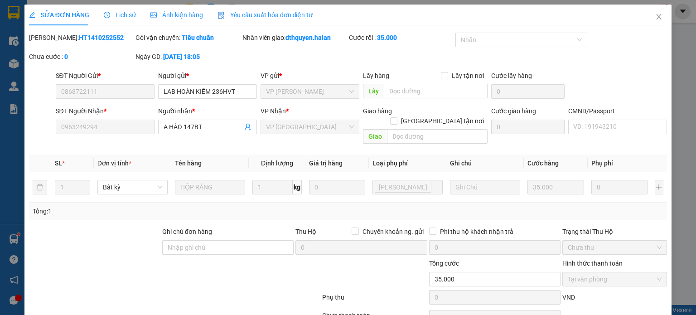
type input "0868722111"
type input "0963249294"
type input "0"
type input "35.000"
click at [655, 19] on icon "close" at bounding box center [658, 16] width 7 height 7
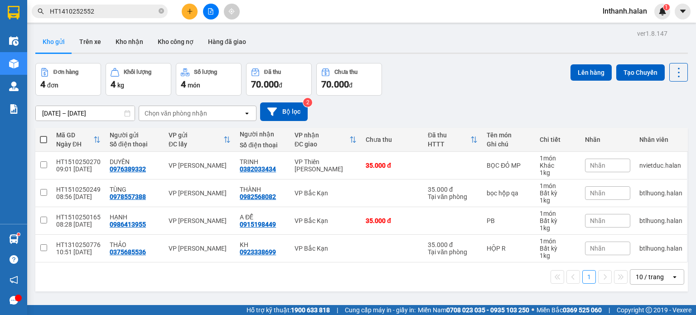
click at [100, 15] on input "HT1410252552" at bounding box center [103, 11] width 107 height 10
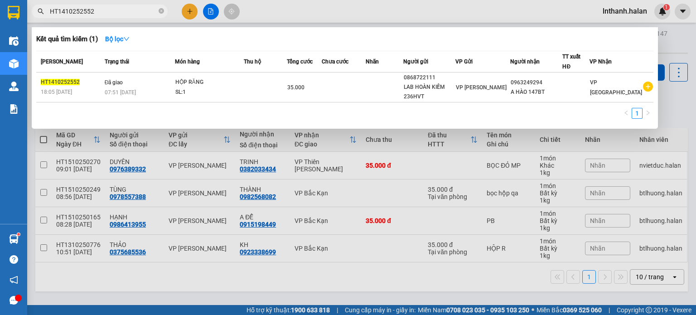
paste input "124"
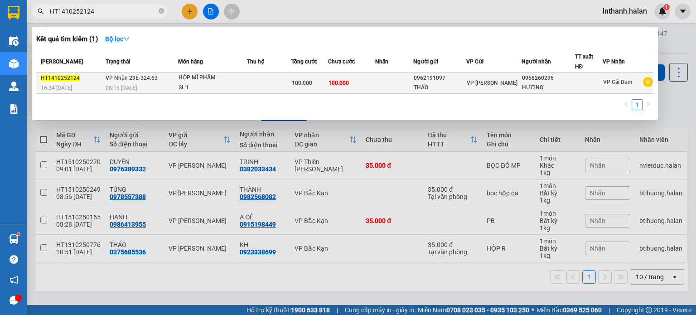
type input "HT1410252124"
click at [486, 85] on span "VP [PERSON_NAME]" at bounding box center [491, 83] width 51 height 6
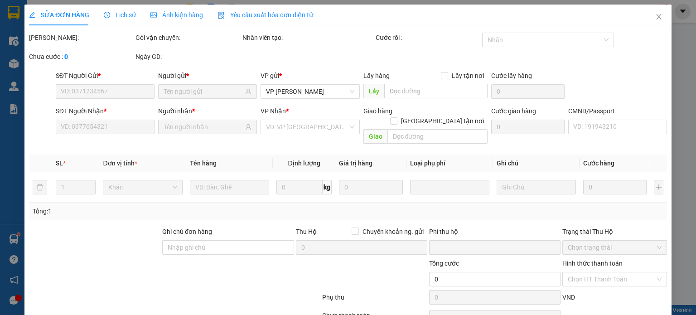
type input "0962191097"
type input "0968260296"
type input "0"
type input "100.000"
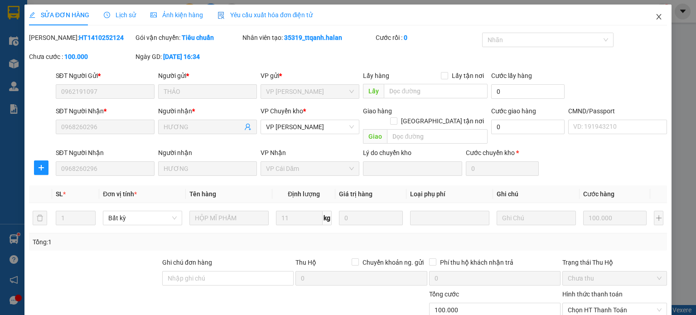
click at [655, 18] on icon "close" at bounding box center [658, 16] width 7 height 7
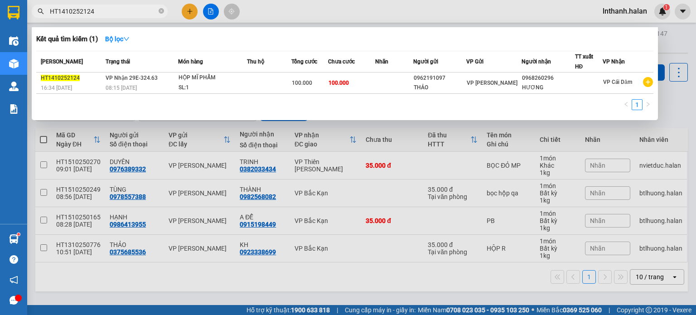
click at [112, 14] on input "HT1410252124" at bounding box center [103, 11] width 107 height 10
paste input "108"
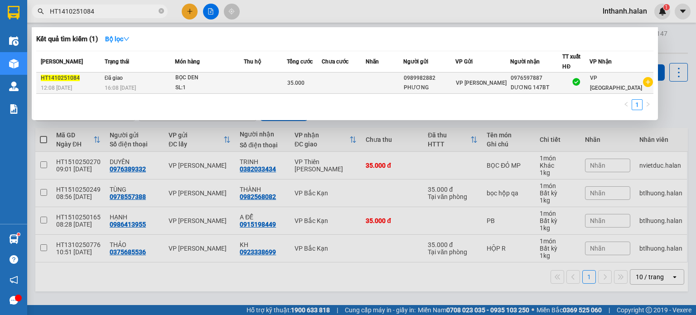
type input "HT1410251084"
click at [395, 85] on td at bounding box center [383, 82] width 37 height 21
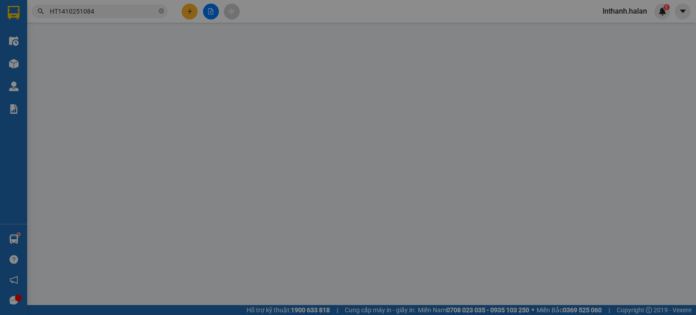
type input "0989982882"
type input "0976597887"
type input "0"
type input "35.000"
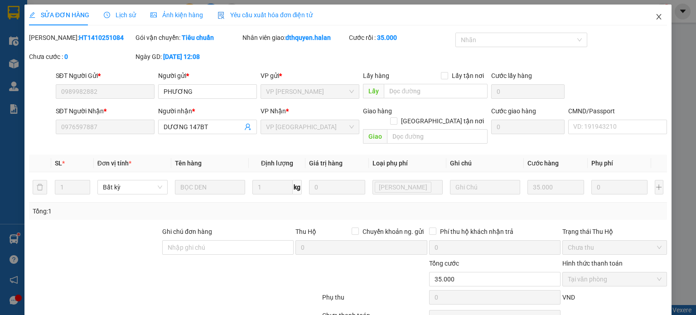
click at [657, 18] on span "Close" at bounding box center [658, 17] width 25 height 25
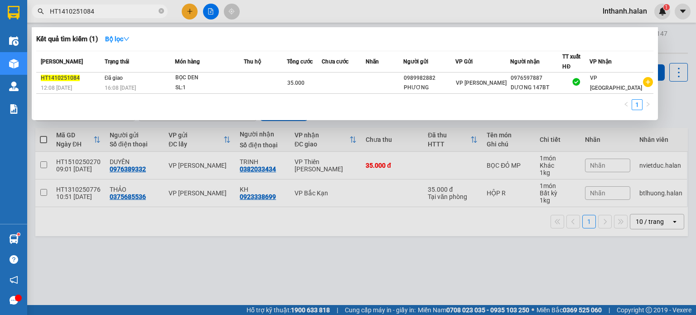
click at [130, 15] on input "HT1410251084" at bounding box center [103, 11] width 107 height 10
paste input "807"
click at [104, 17] on span "HT1410251807" at bounding box center [100, 12] width 136 height 14
click at [104, 16] on input "HT1410251807" at bounding box center [103, 11] width 107 height 10
paste input "2323"
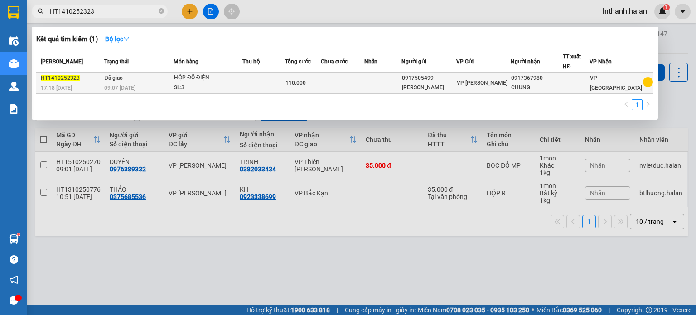
type input "HT1410252323"
click at [280, 78] on td at bounding box center [263, 82] width 43 height 21
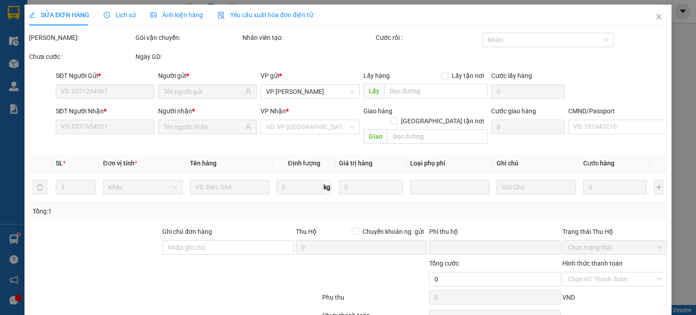
type input "0917505499"
type input "0917367980"
type input "0"
type input "110.000"
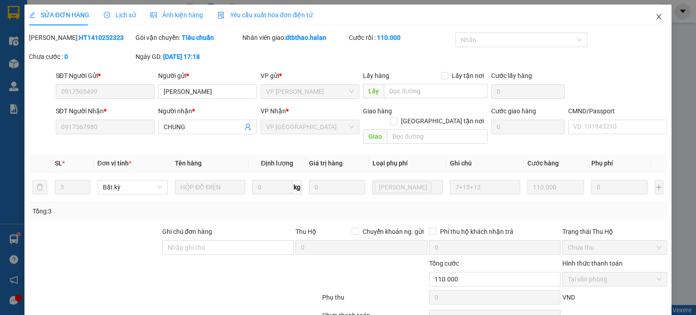
click at [658, 14] on span "Close" at bounding box center [658, 17] width 25 height 25
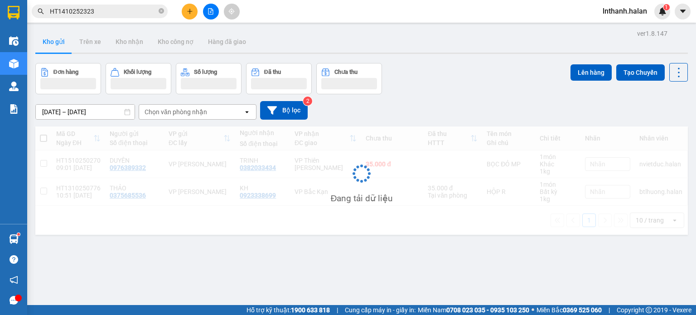
click at [96, 13] on input "HT1410252323" at bounding box center [103, 11] width 107 height 10
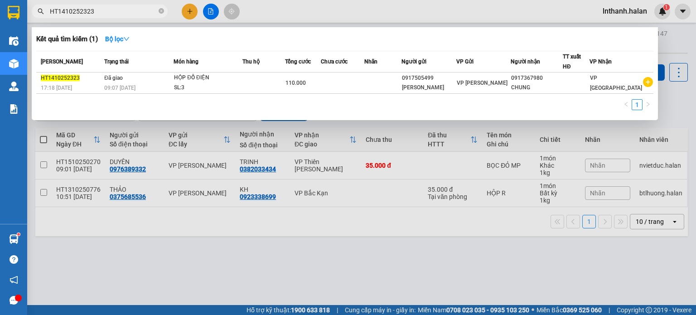
paste input "552"
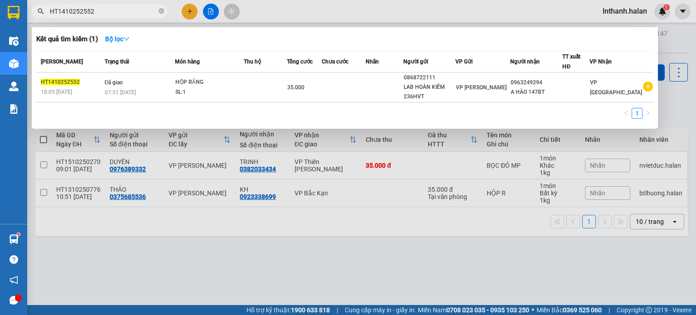
type input "HT1410252552"
